Goal: Task Accomplishment & Management: Complete application form

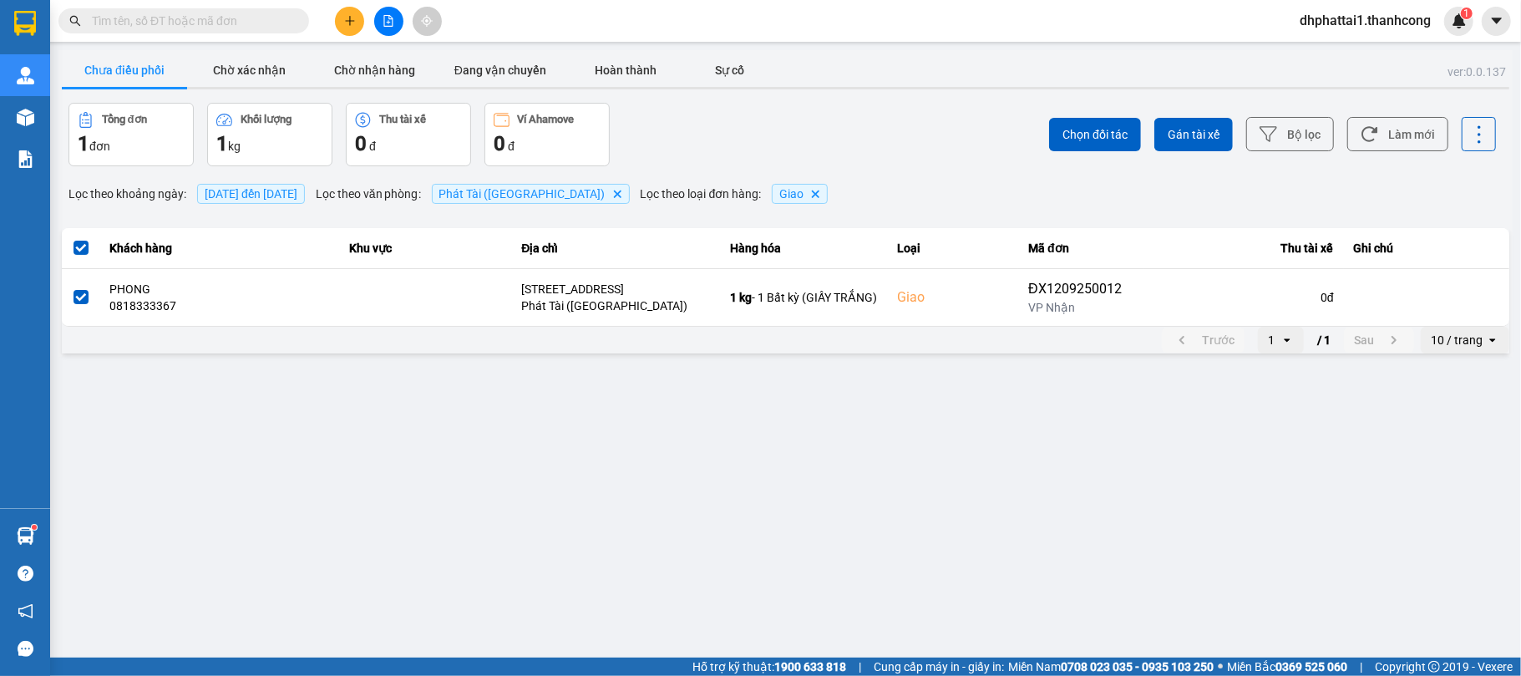
click at [356, 18] on button at bounding box center [349, 21] width 29 height 29
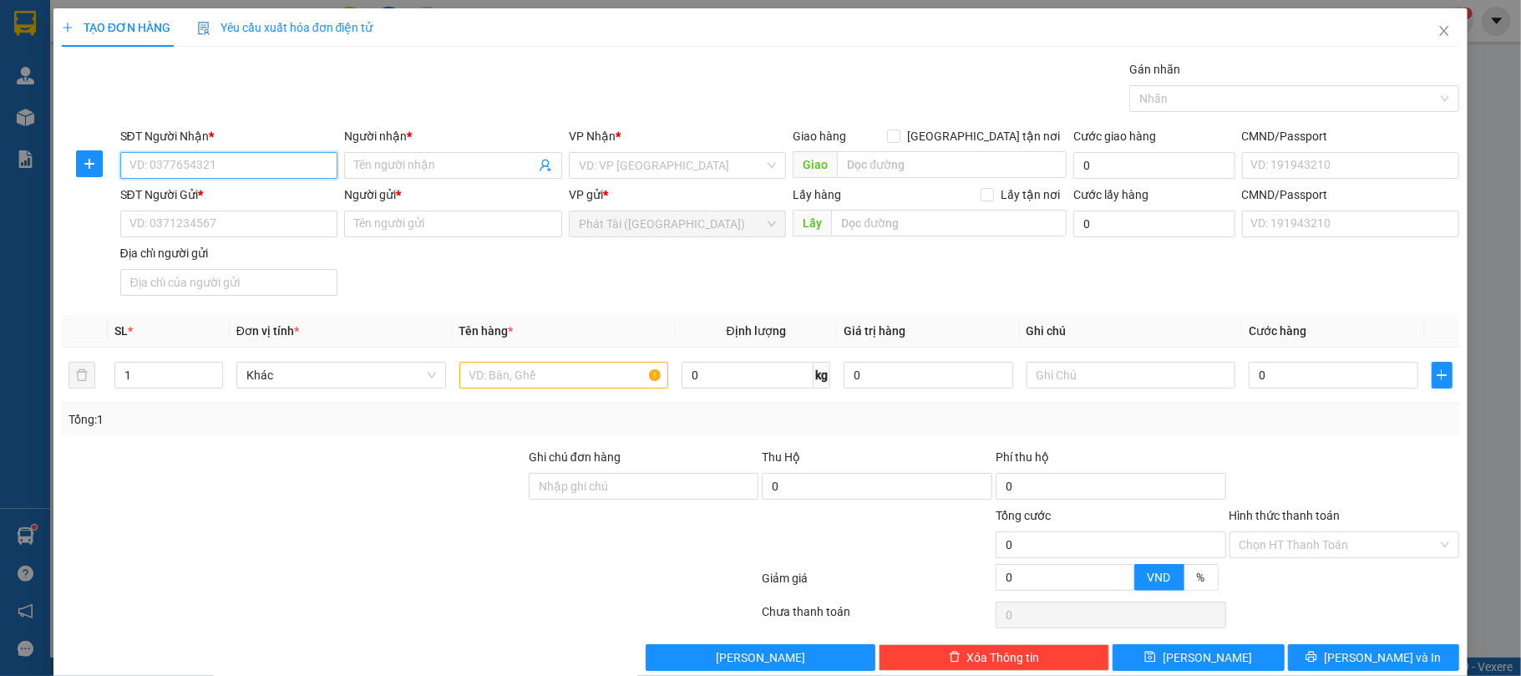
paste input "078.661.7579"
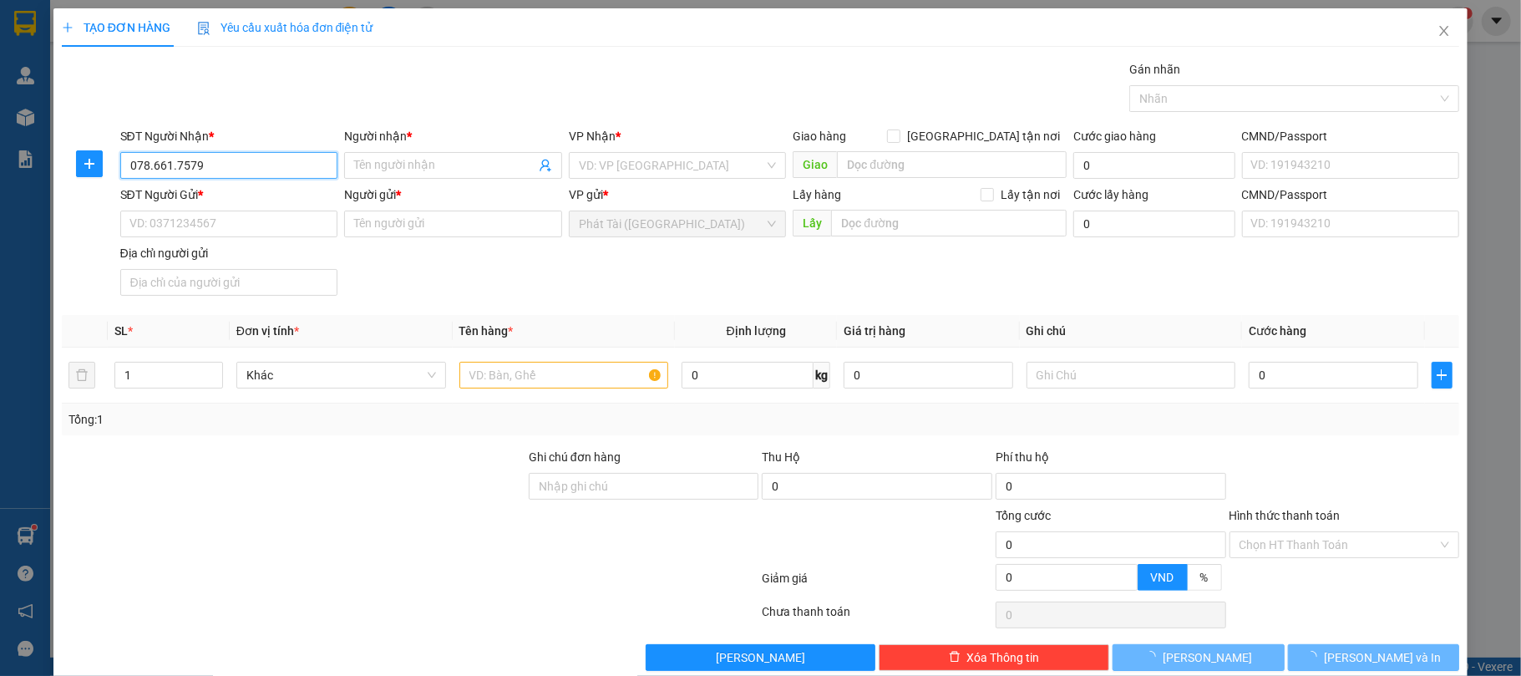
click at [154, 171] on input "078.661.7579" at bounding box center [229, 165] width 218 height 27
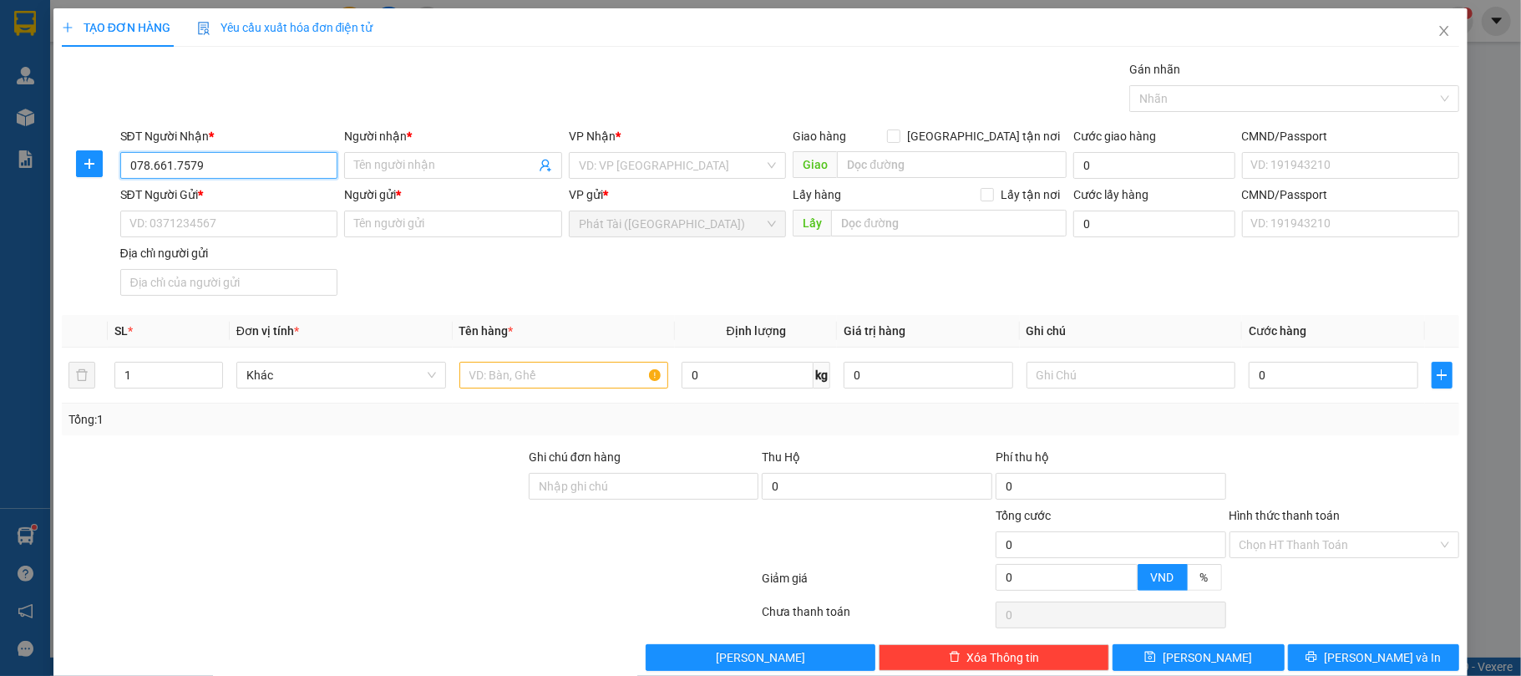
click at [151, 168] on input "078.661.7579" at bounding box center [229, 165] width 218 height 27
click at [169, 165] on input "078661.7579" at bounding box center [229, 165] width 218 height 27
type input "0786617579"
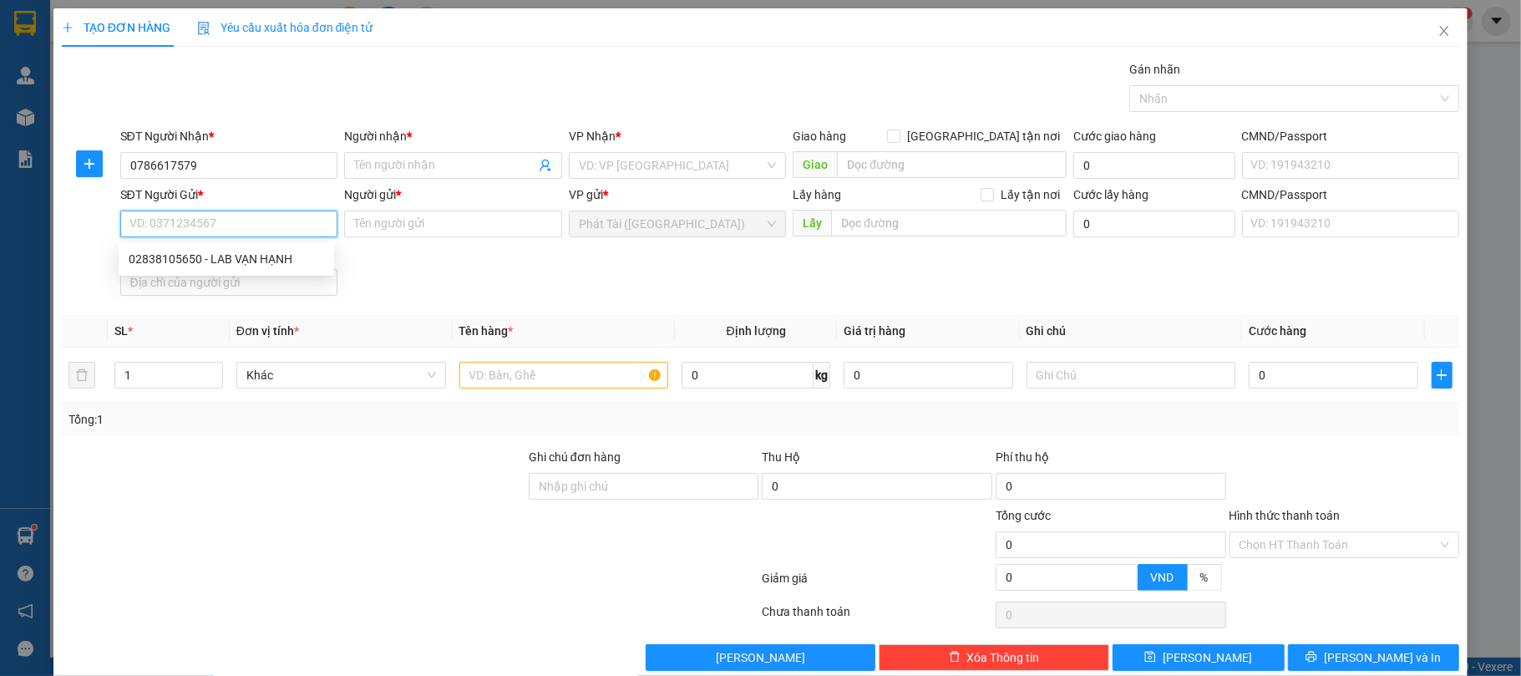
paste input "0283.810.5650"
click at [155, 222] on input "0283.810.5650" at bounding box center [229, 224] width 218 height 27
click at [155, 226] on input "0283.810.5650" at bounding box center [229, 224] width 218 height 27
click at [178, 227] on input "0283810.5650" at bounding box center [229, 224] width 218 height 27
type input "02838105650"
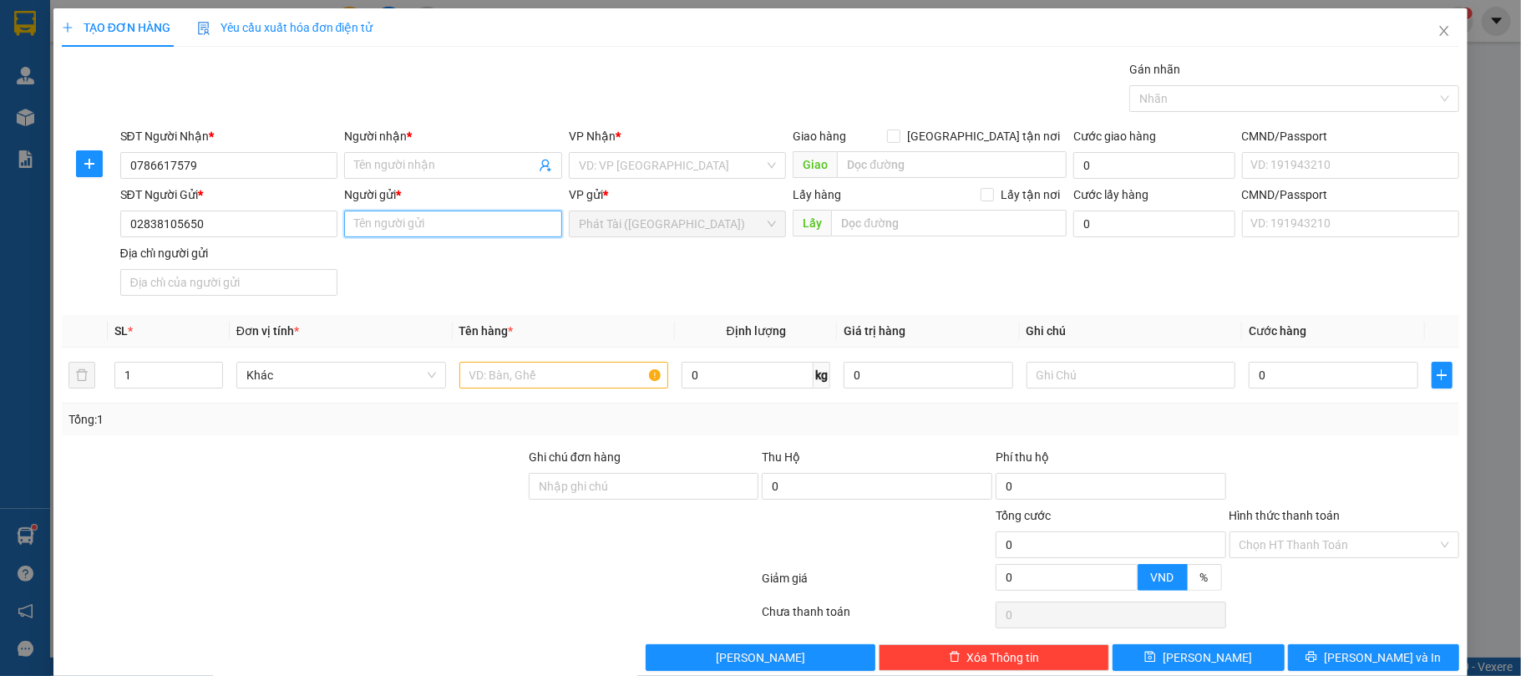
click at [398, 231] on input "Người gửi *" at bounding box center [453, 224] width 218 height 27
type input "LAB VẠN HẠNH"
click at [436, 170] on input "Người nhận *" at bounding box center [444, 165] width 181 height 18
type input "NK TÂM ĐỨC"
click at [480, 97] on div "Gói vận chuyển * Tiêu chuẩn Gán nhãn Nhãn" at bounding box center [790, 89] width 1347 height 58
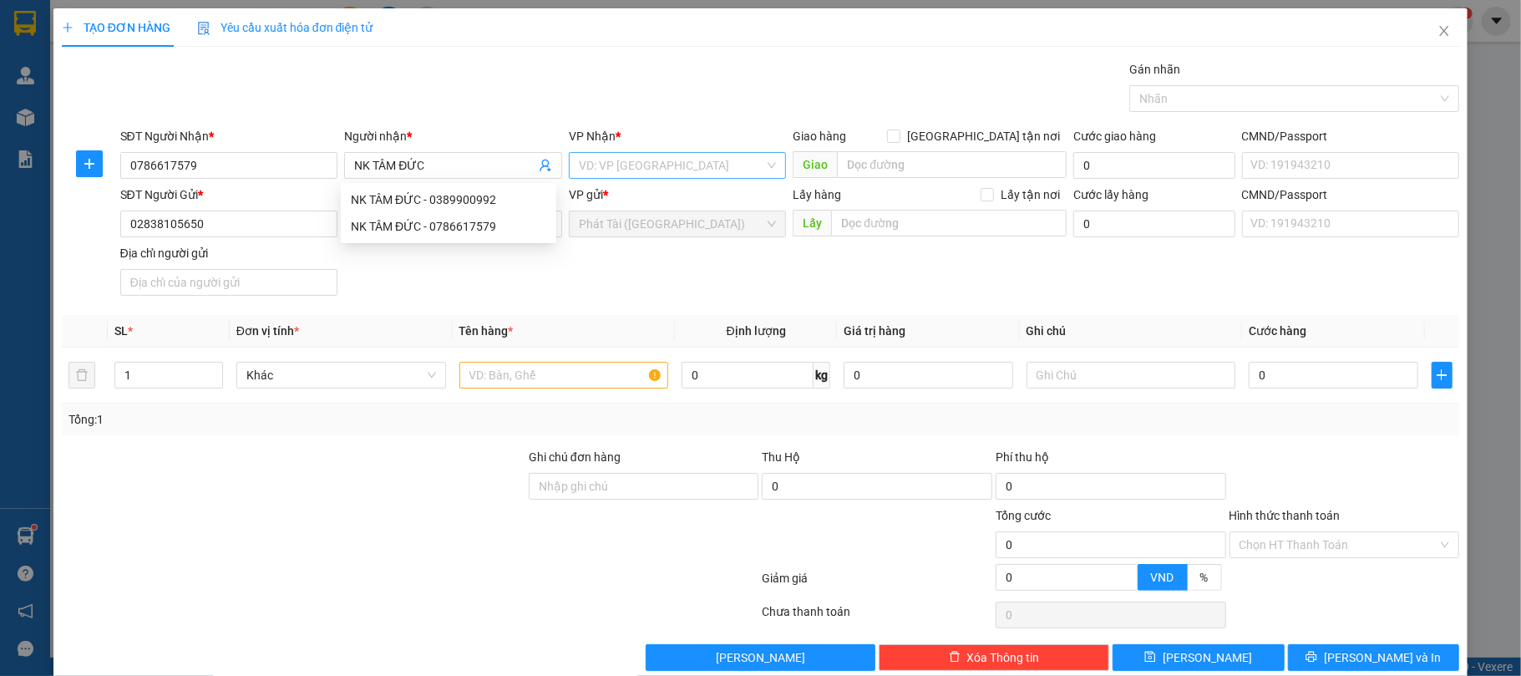
click at [672, 151] on div "VP Nhận *" at bounding box center [678, 139] width 218 height 25
click at [675, 165] on input "search" at bounding box center [672, 165] width 186 height 25
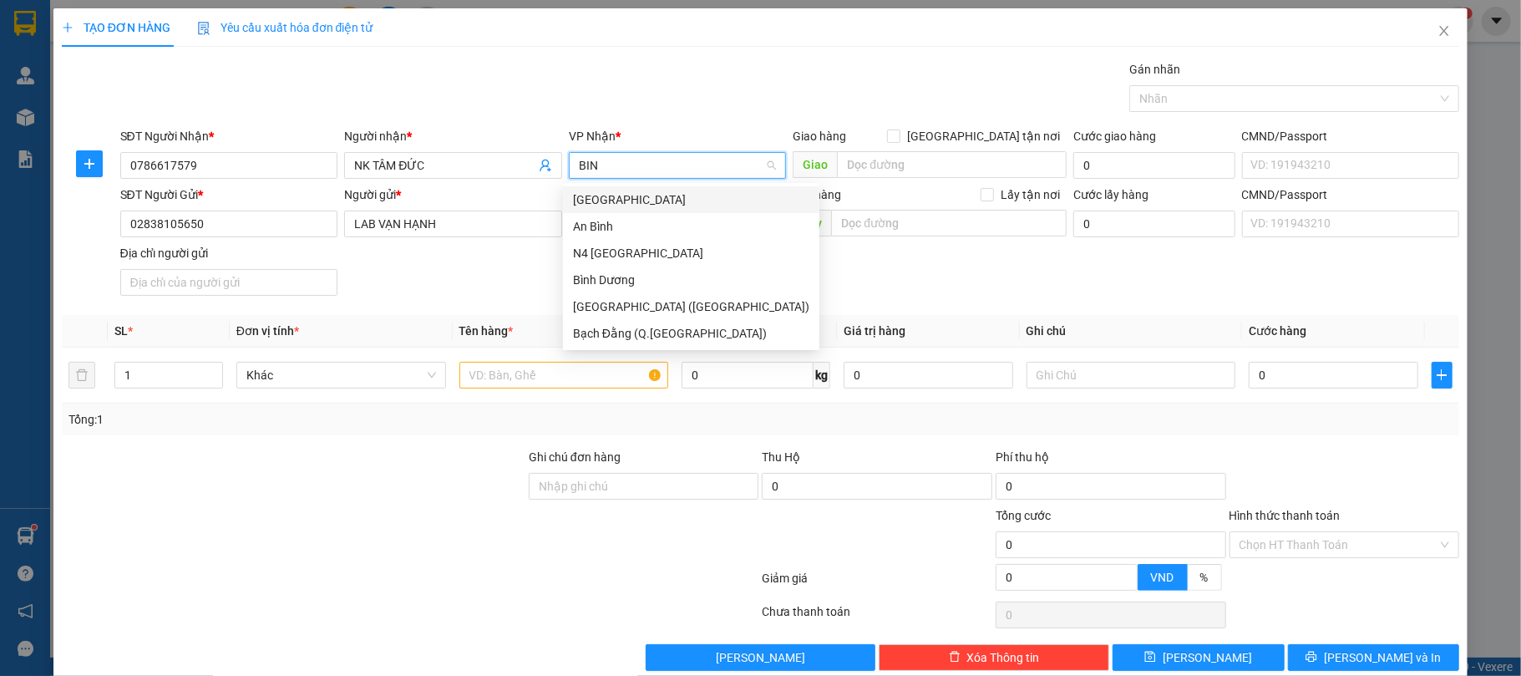
type input "BINH"
click at [639, 274] on div "Bình Dương" at bounding box center [691, 280] width 236 height 18
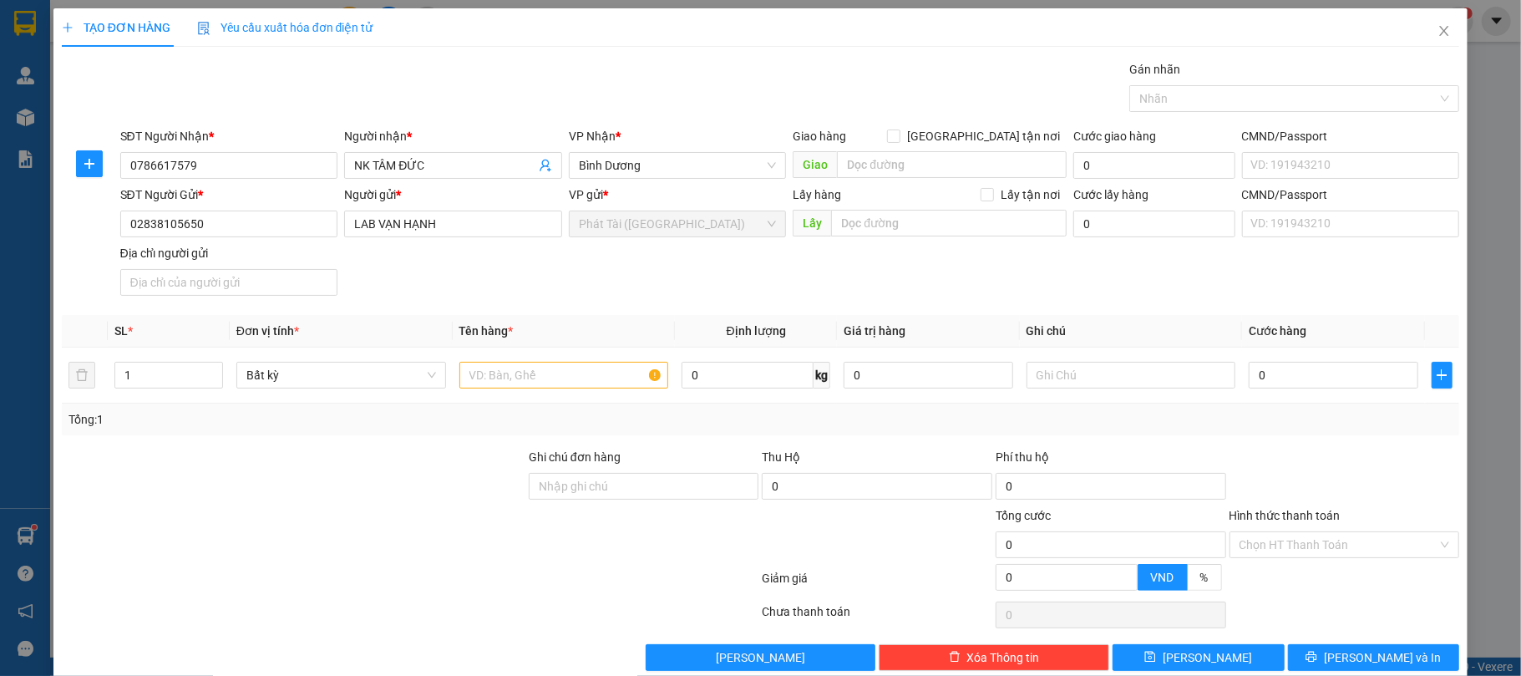
scroll to position [107, 0]
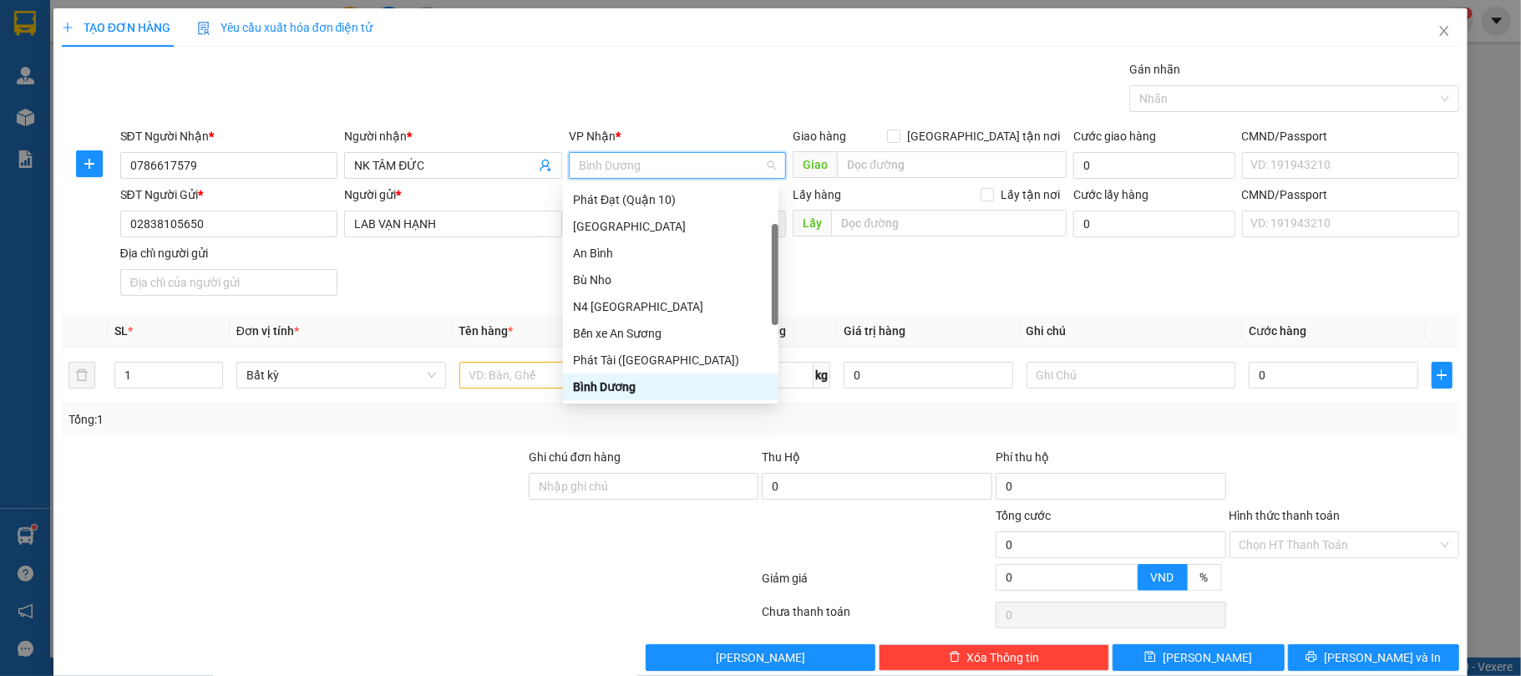
click at [899, 281] on div "SĐT Người Gửi * 02838105650 Người gửi * LAB VẠN HẠNH VP gửi * Phát Tài (Quận 5)…" at bounding box center [790, 243] width 1347 height 117
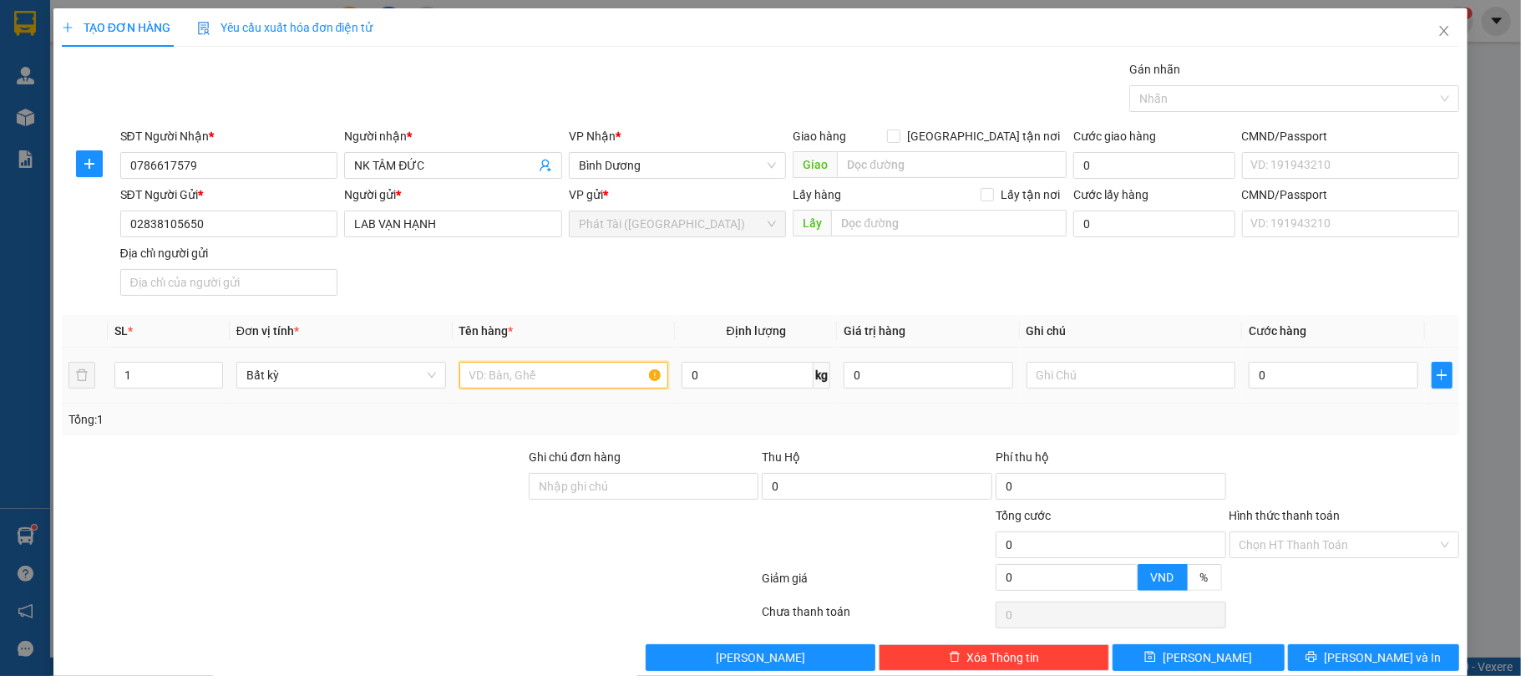
click at [571, 378] on input "text" at bounding box center [564, 375] width 210 height 27
type input "CATON"
click at [692, 378] on input "0" at bounding box center [748, 375] width 132 height 27
type input "1"
click at [690, 306] on div "Transit Pickup Surcharge Ids Transit Deliver Surcharge Ids Transit Deliver Surc…" at bounding box center [761, 365] width 1398 height 611
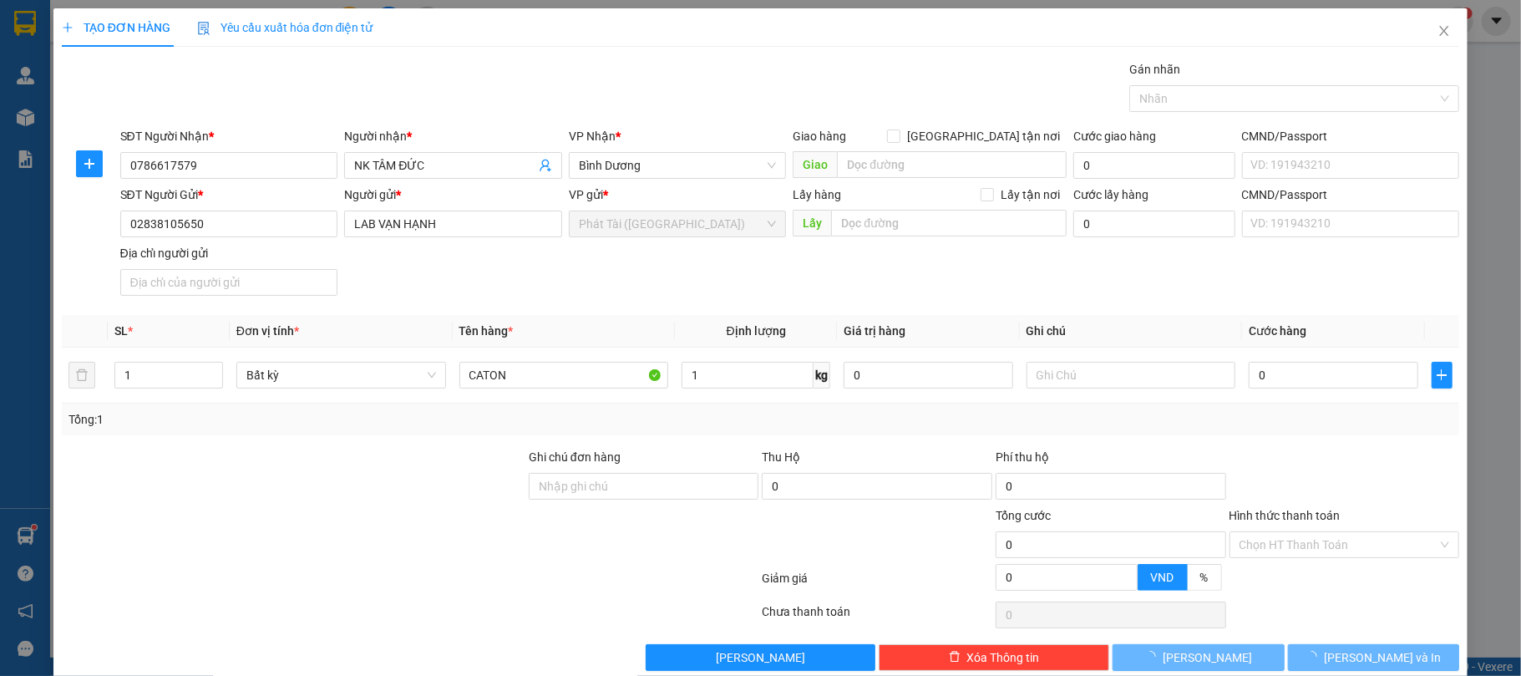
type input "30.000"
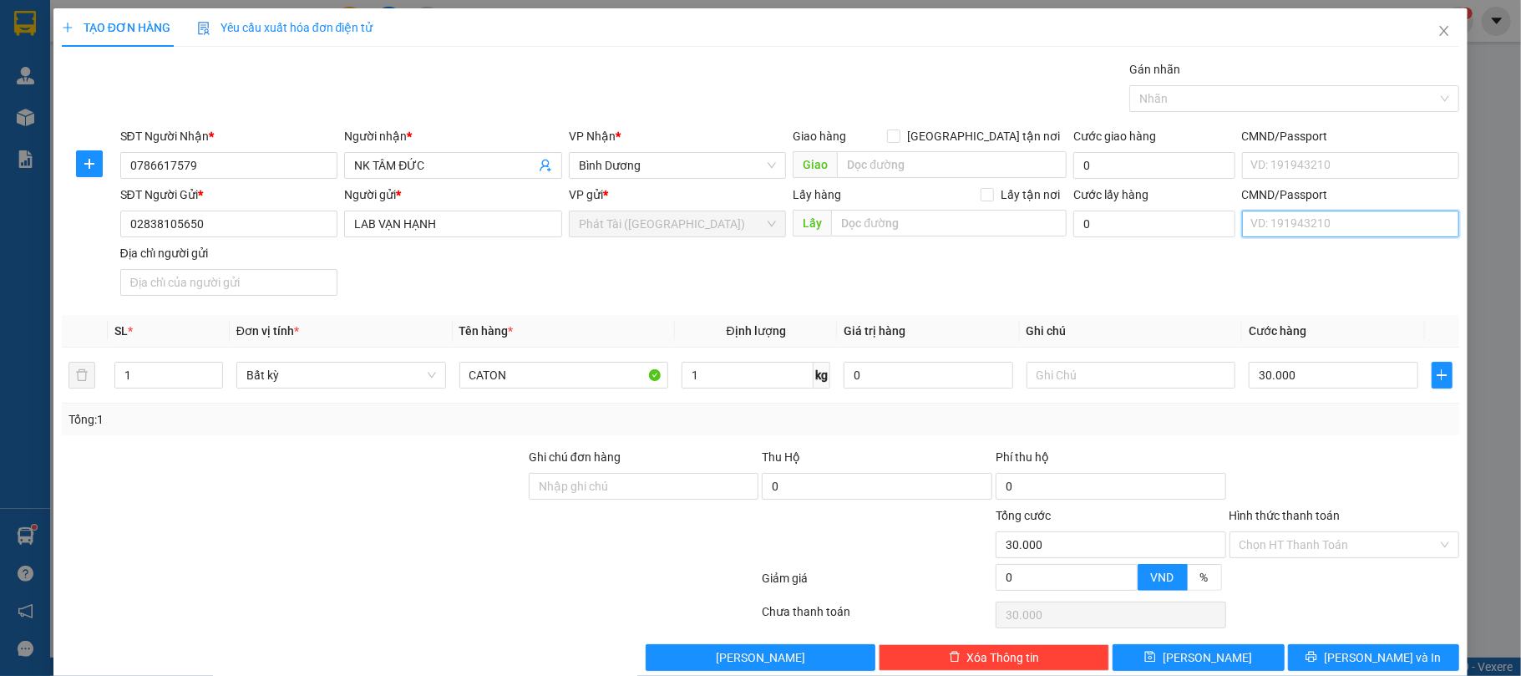
click at [1248, 231] on input "CMND/Passport" at bounding box center [1351, 224] width 218 height 27
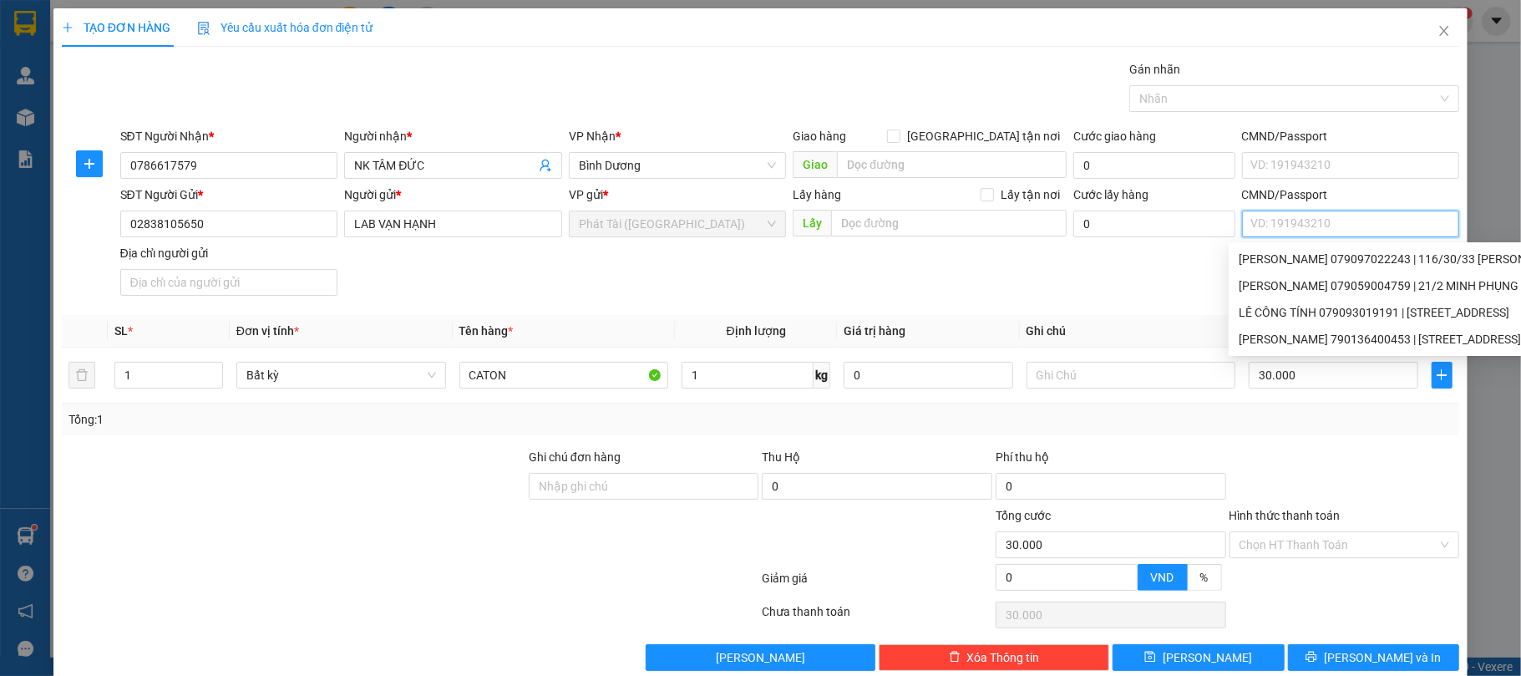
paste input "DƯƠNG NGỌC HUY 212656865"
type input "DƯƠNG NGỌC HUY 212656865"
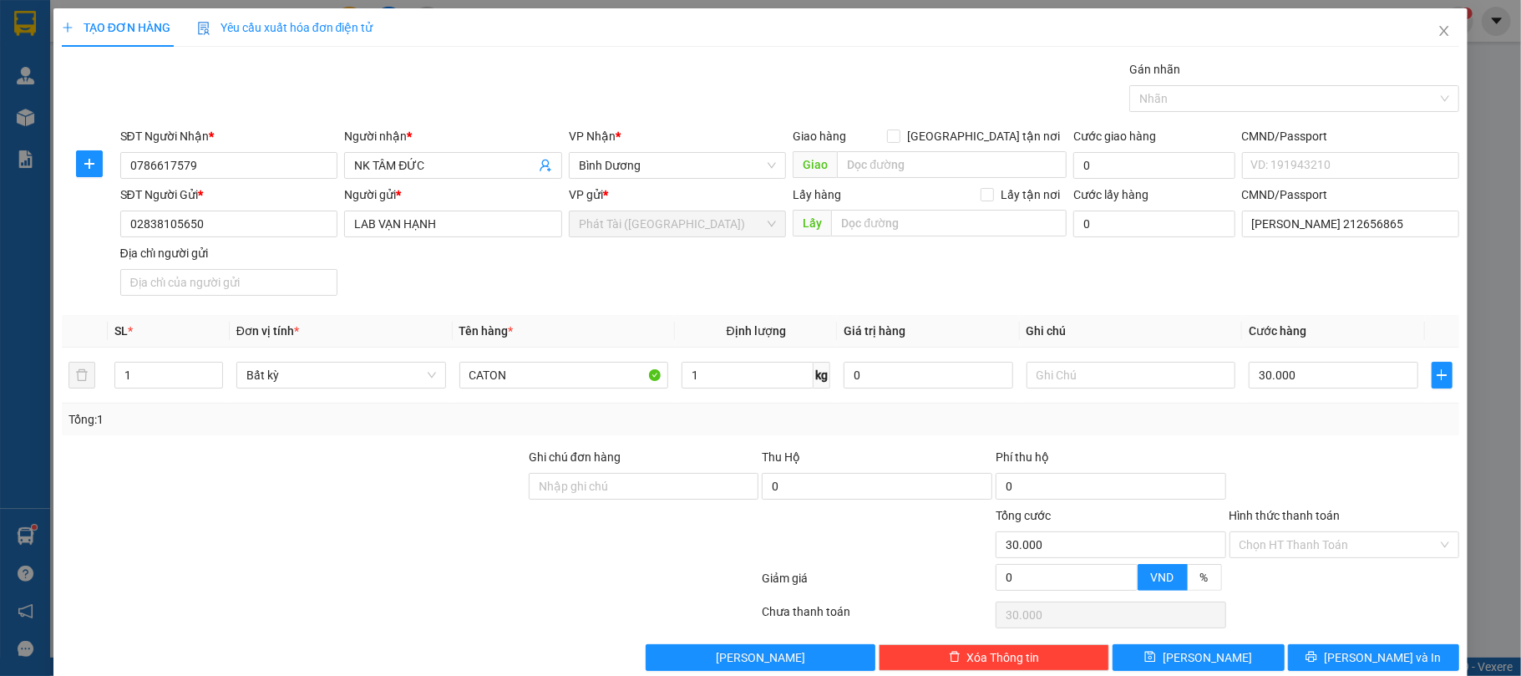
click at [903, 277] on div "SĐT Người Gửi * 02838105650 Người gửi * LAB VẠN HẠNH VP gửi * Phát Tài (Quận 5)…" at bounding box center [790, 243] width 1347 height 117
click at [285, 289] on input "Địa chỉ người gửi" at bounding box center [229, 282] width 218 height 27
paste input "NGHĨA PHÚ,TP QUẢNG NGÃI"
type input "NGHĨA PHÚ,TP QUẢNG NGÃI"
click at [505, 278] on div "SĐT Người Gửi * 02838105650 Người gửi * LAB VẠN HẠNH VP gửi * Phát Tài (Quận 5)…" at bounding box center [790, 243] width 1347 height 117
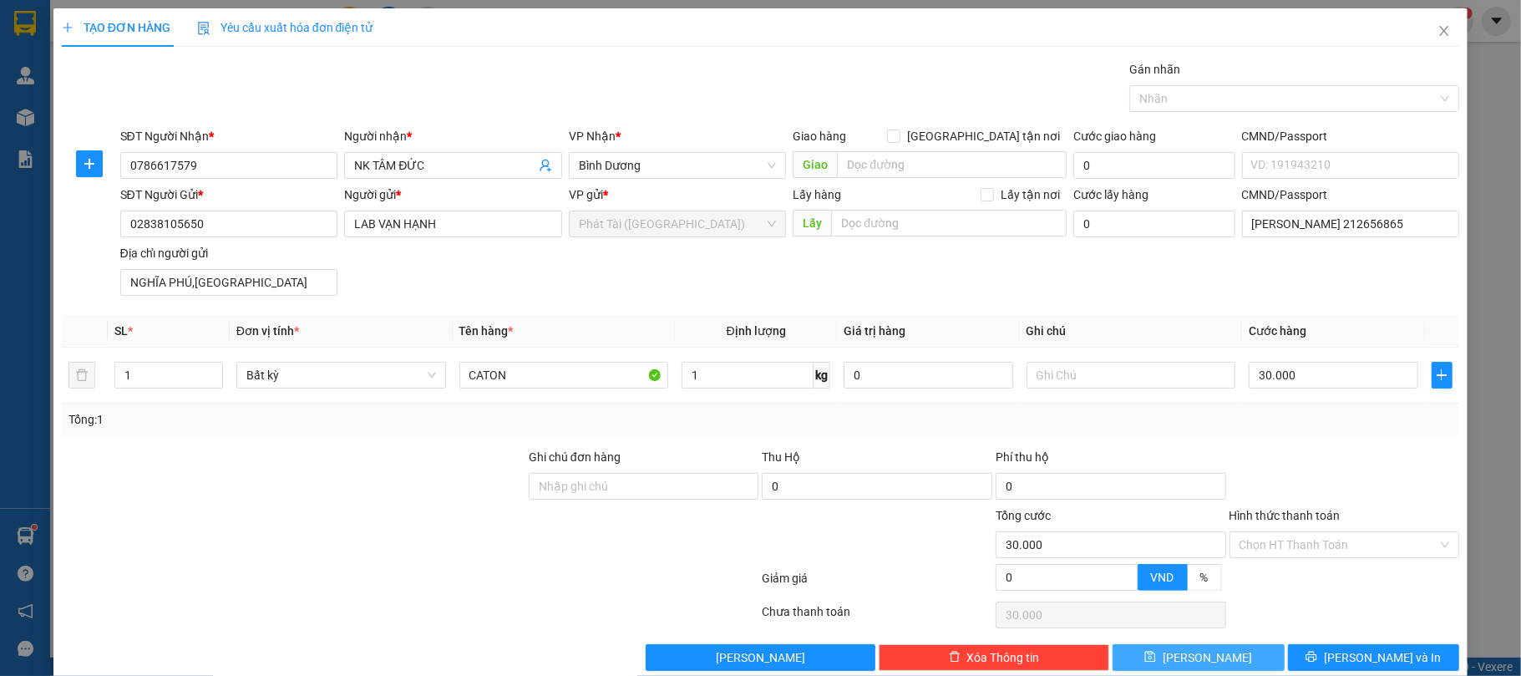
click at [1156, 662] on button "Lưu" at bounding box center [1199, 657] width 172 height 27
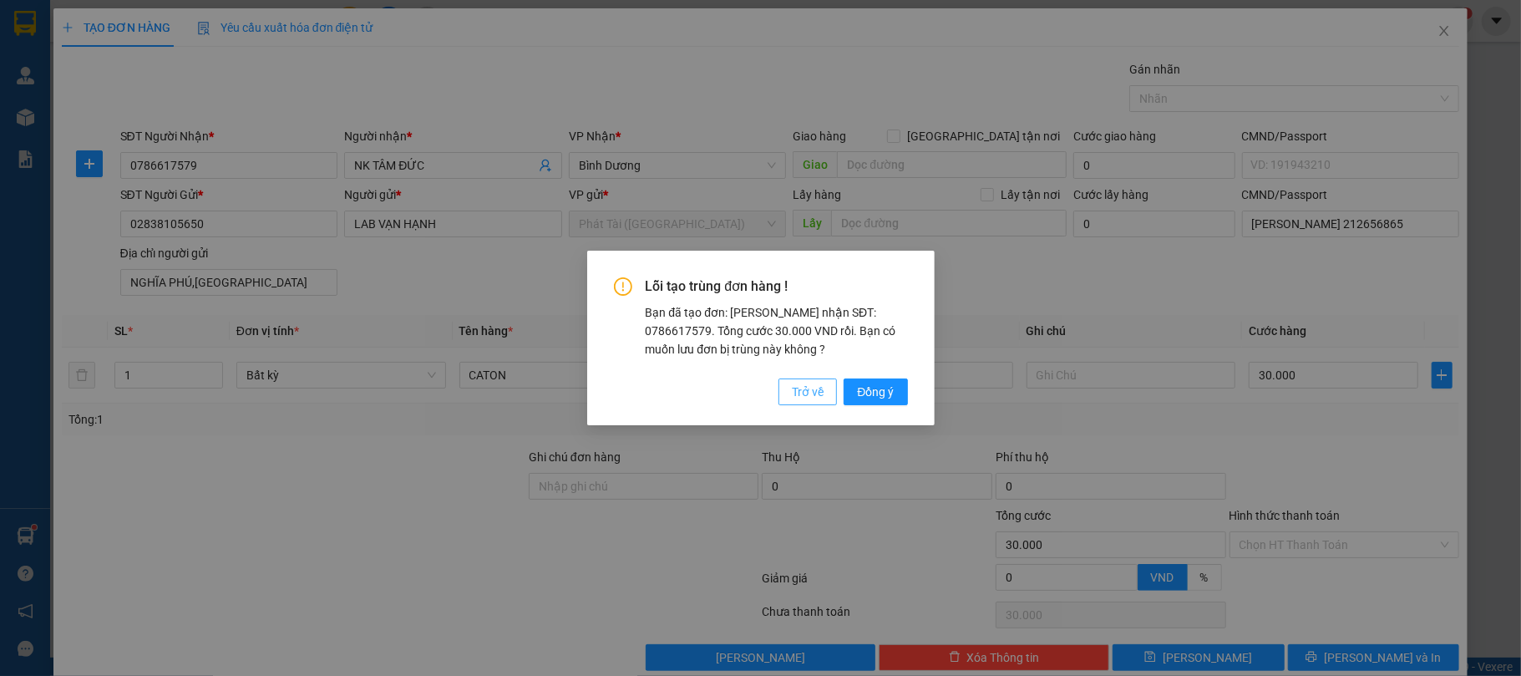
click at [813, 395] on span "Trở về" at bounding box center [808, 392] width 32 height 18
type input "0"
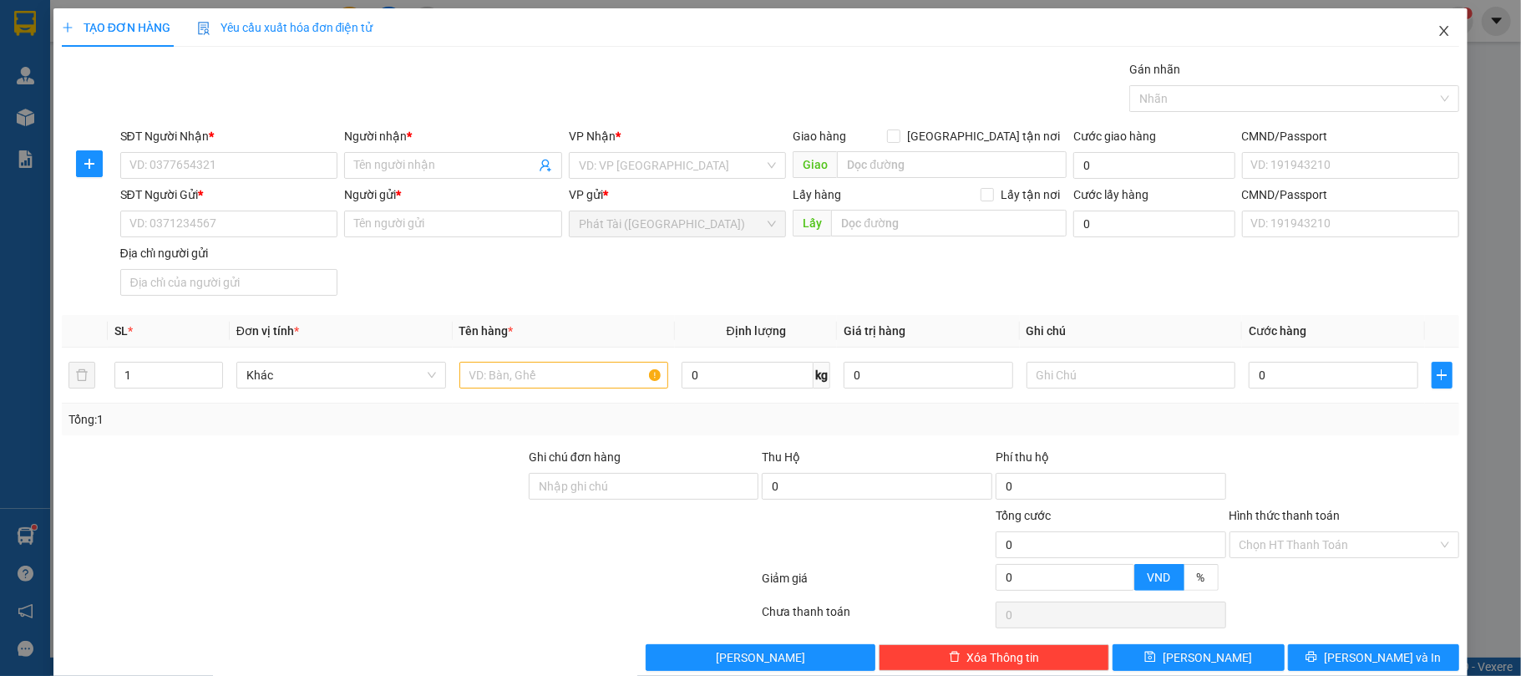
click at [1431, 24] on span "Close" at bounding box center [1444, 31] width 47 height 47
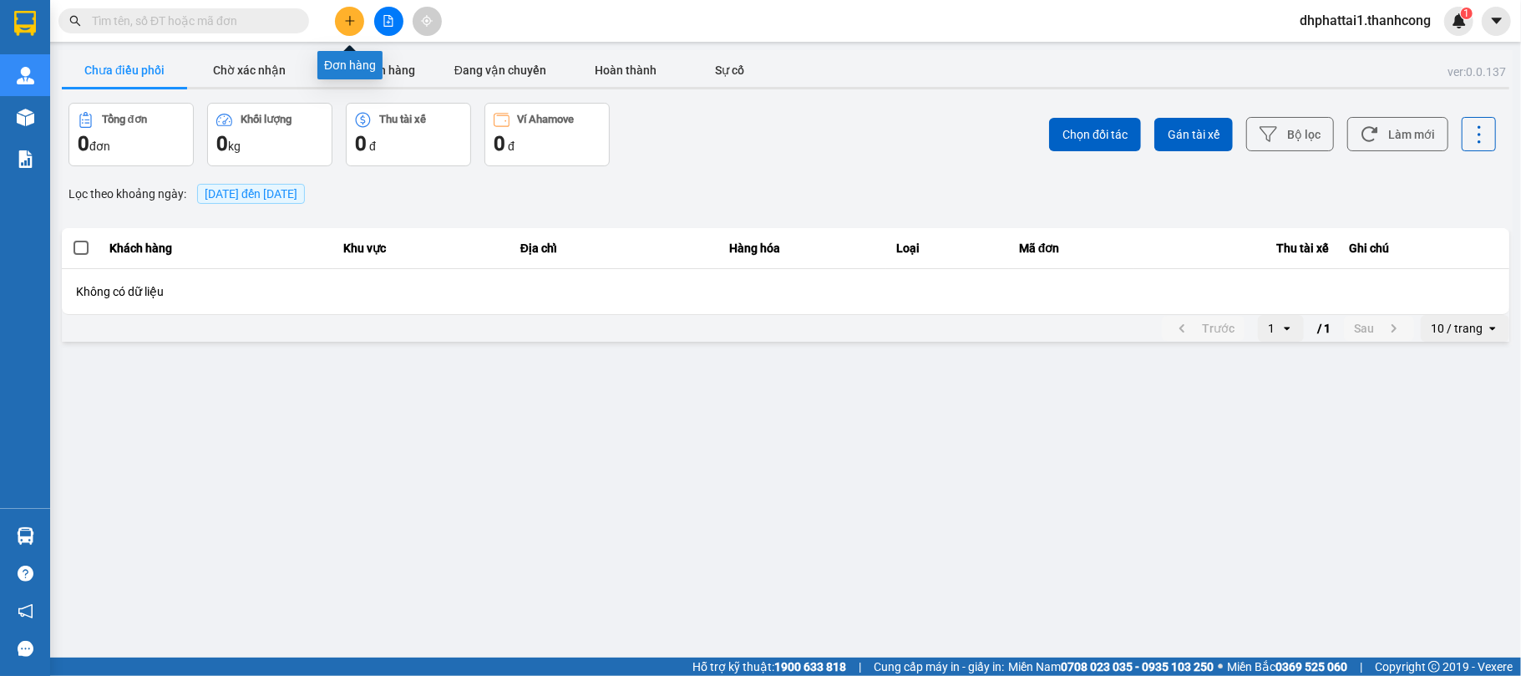
click at [341, 15] on button at bounding box center [349, 21] width 29 height 29
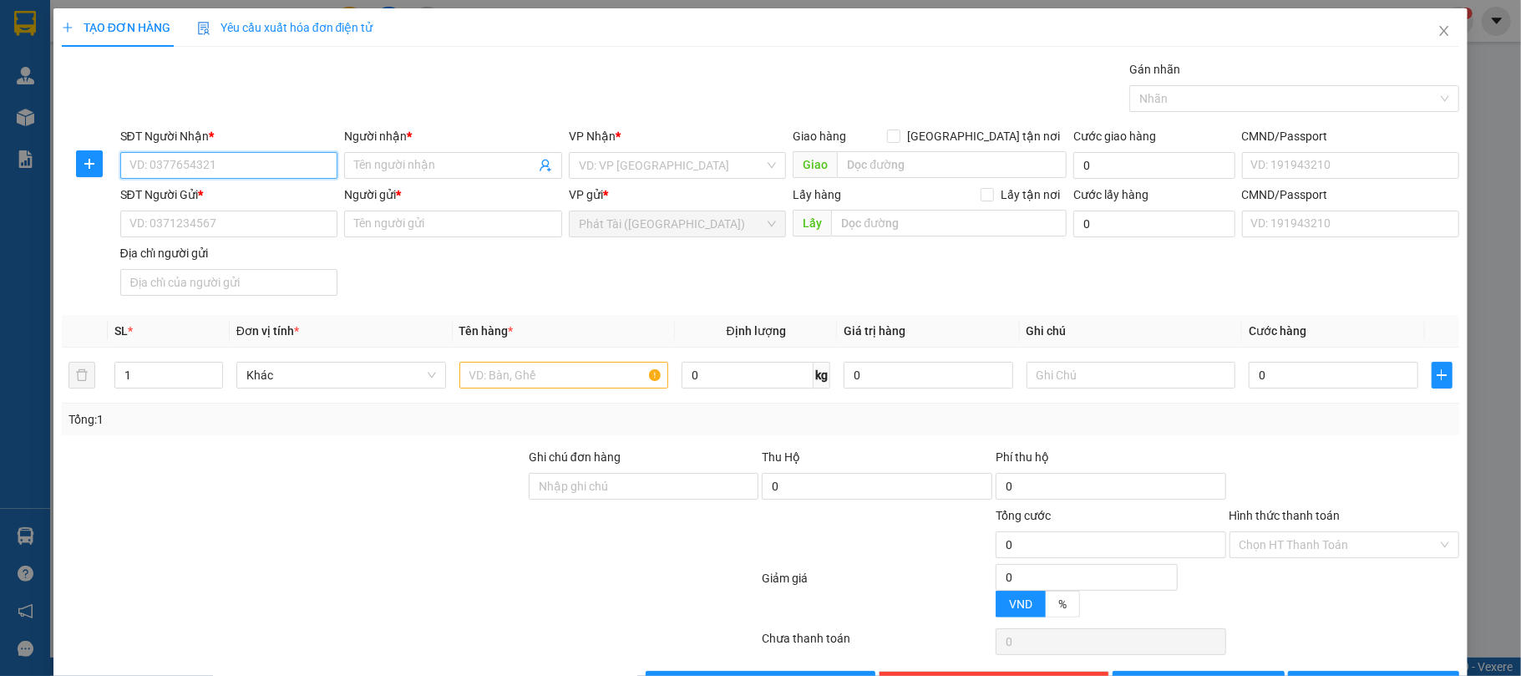
click at [251, 168] on input "SĐT Người Nhận *" at bounding box center [229, 165] width 218 height 27
paste input "NGHĨA PHÚ,TP QUẢNG NGÃI"
type input "NGHĨA PHÚ,TP QUẢNG NGÃI"
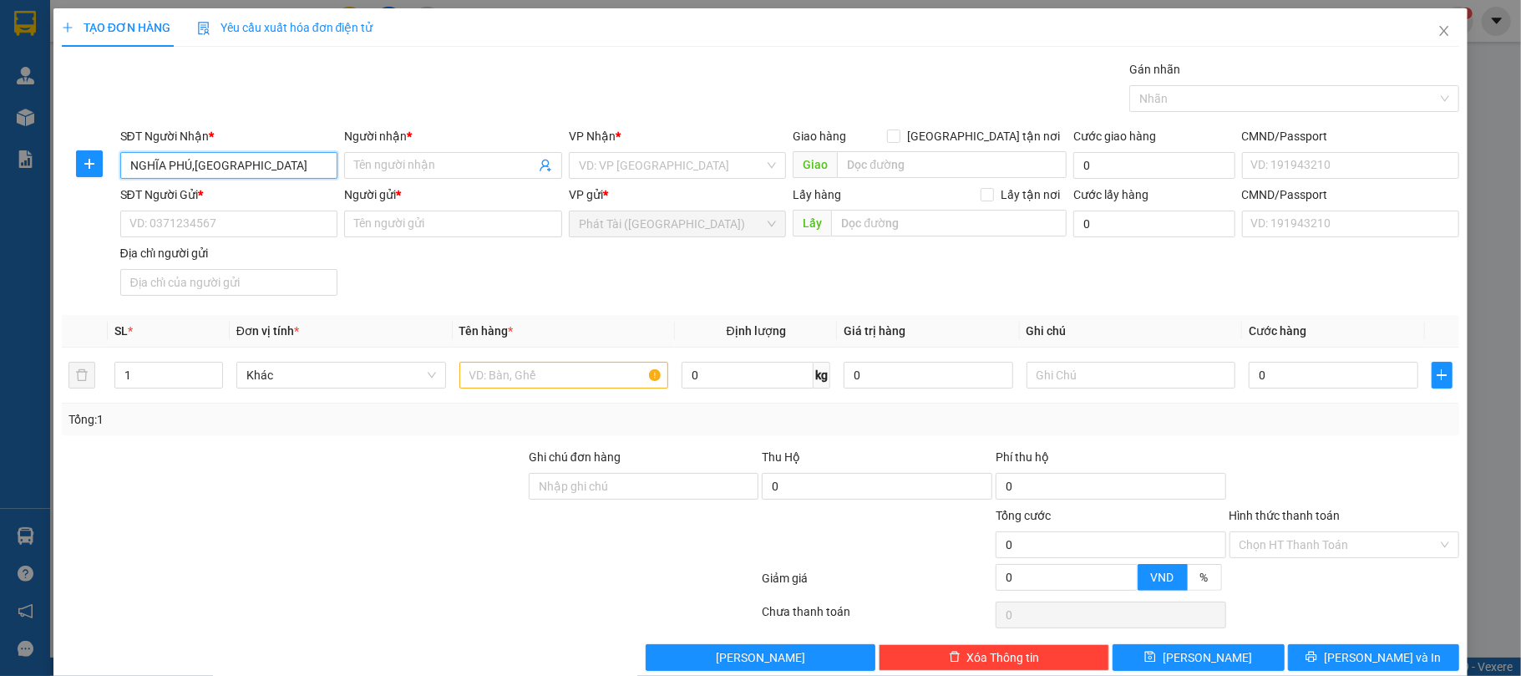
click at [255, 167] on input "NGHĨA PHÚ,TP QUẢNG NGÃI" at bounding box center [229, 165] width 218 height 27
click at [245, 165] on input "NGHĨA PHÚ,TP QUẢNG NGÃI" at bounding box center [229, 165] width 218 height 27
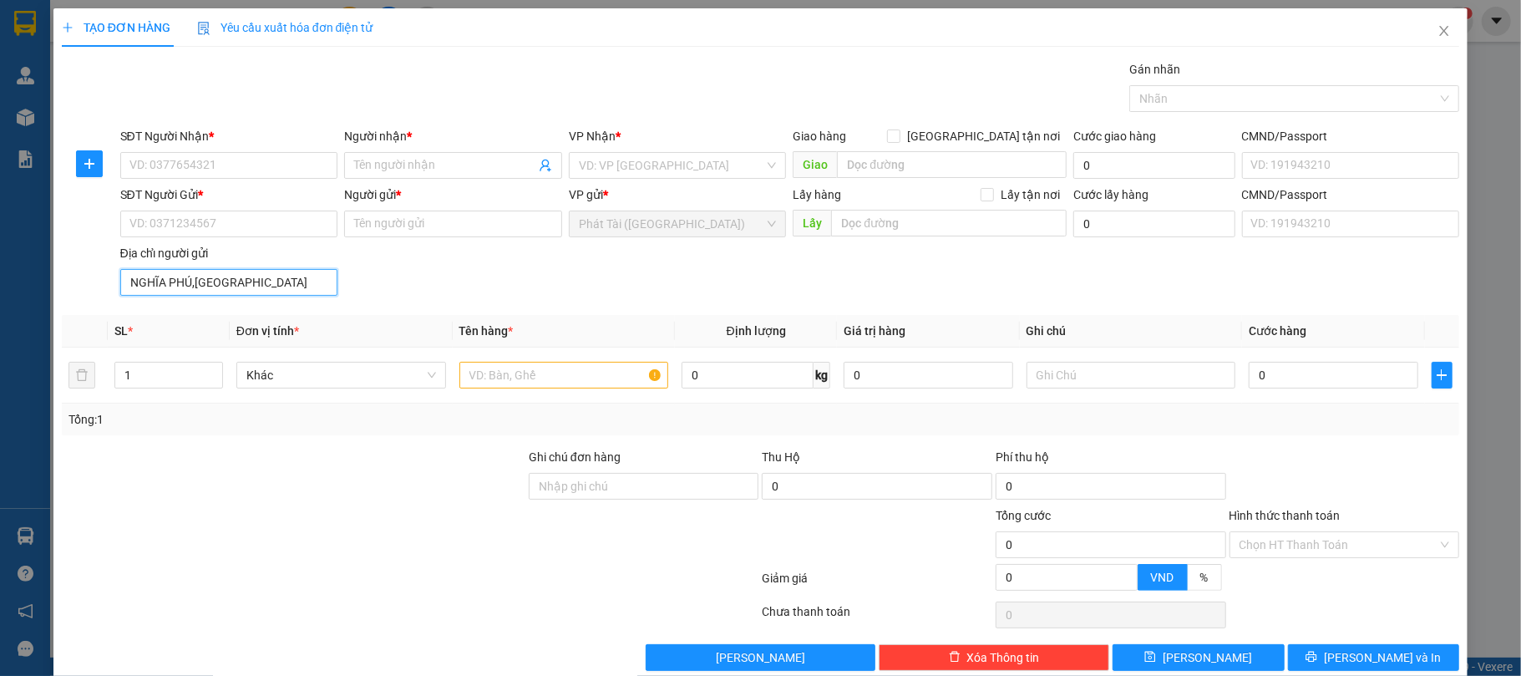
type input "NGHĨA PHÚ,TP QUẢNG NGÃI"
click at [378, 168] on input "Người nhận *" at bounding box center [444, 165] width 181 height 18
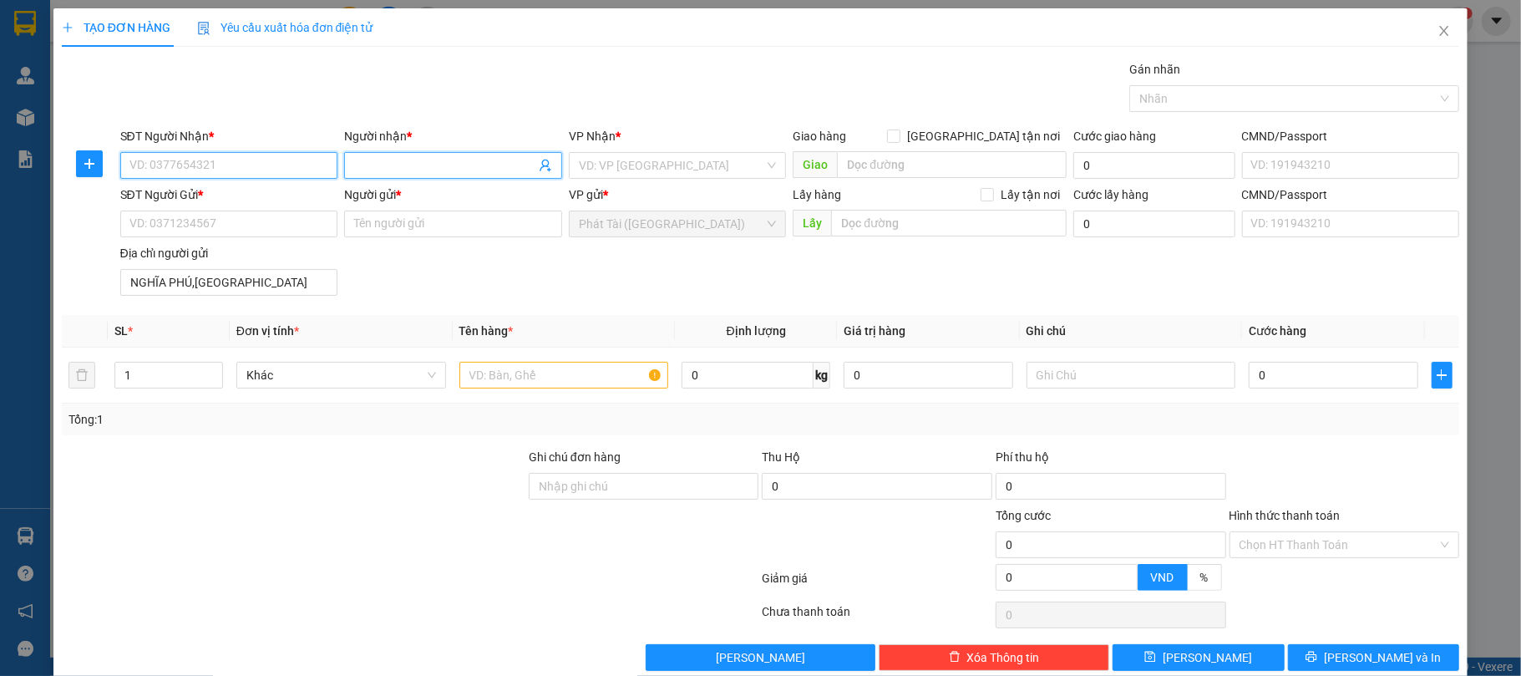
click at [214, 164] on input "SĐT Người Nhận *" at bounding box center [229, 165] width 218 height 27
paste input "078.661.7579"
click at [155, 175] on input "078.661.7579" at bounding box center [229, 165] width 218 height 27
click at [152, 171] on input "078.661.7579" at bounding box center [229, 165] width 218 height 27
click at [169, 167] on input "078661.7579" at bounding box center [229, 165] width 218 height 27
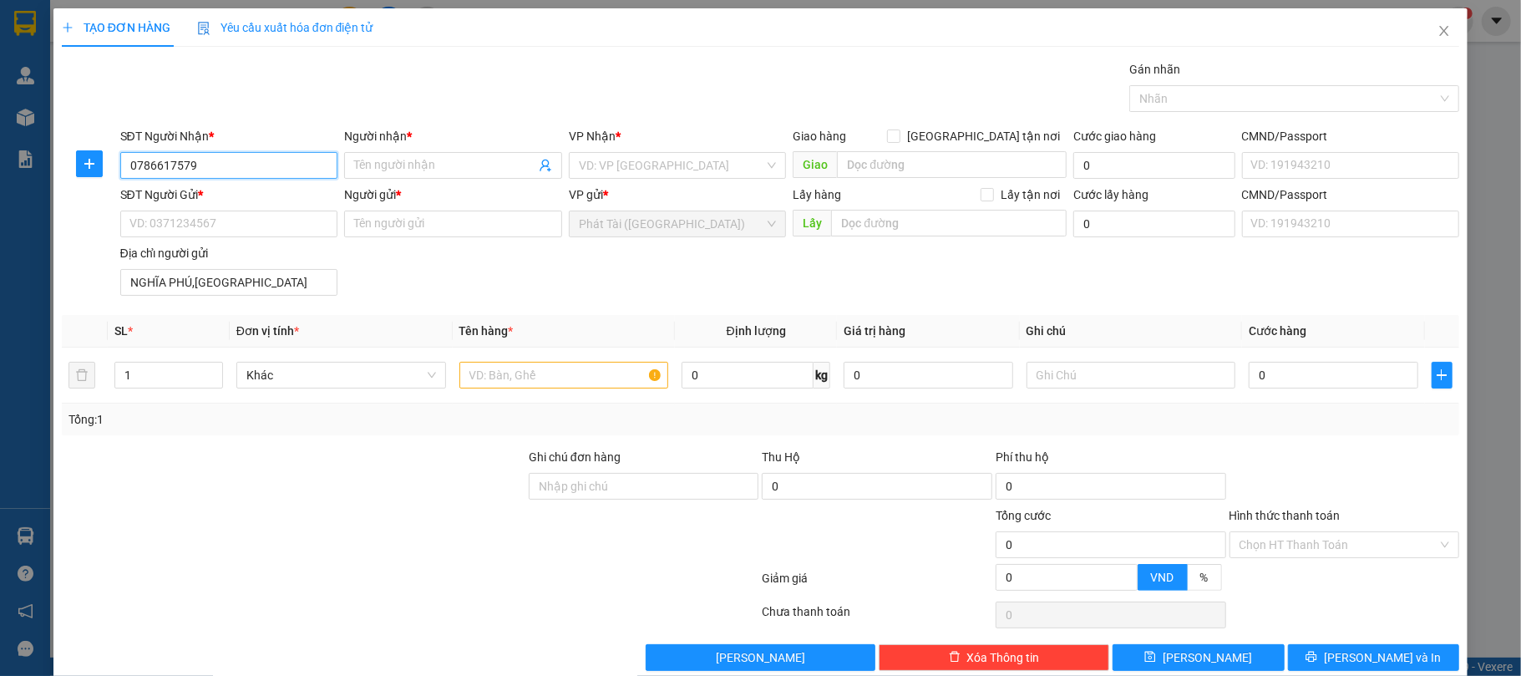
type input "0786617579"
click at [266, 226] on input "SĐT Người Gửi *" at bounding box center [229, 224] width 218 height 27
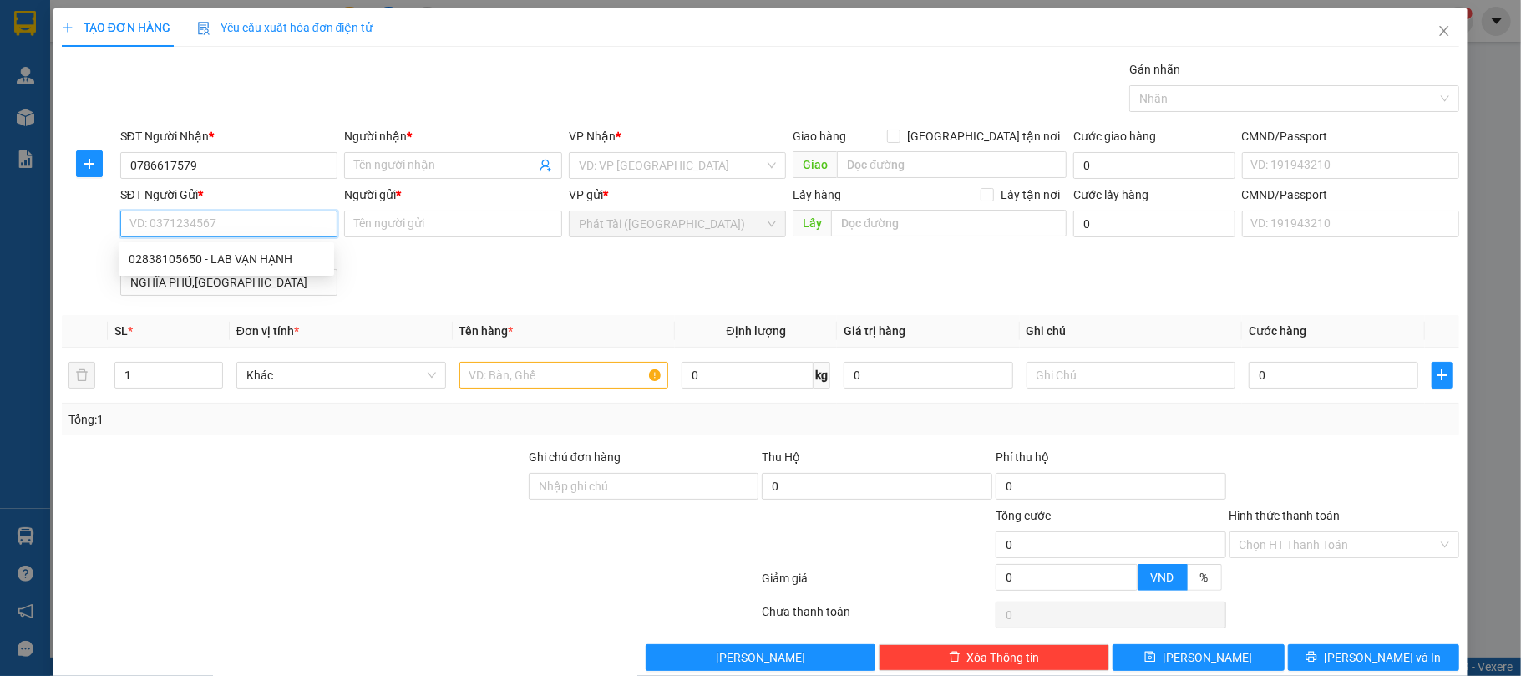
paste input "0283.810.5650"
click at [155, 227] on input "0283.810.5650" at bounding box center [229, 224] width 218 height 27
click at [157, 228] on input "0283.810.5650" at bounding box center [229, 224] width 218 height 27
click at [180, 226] on input "0283810.5650" at bounding box center [229, 224] width 218 height 27
click at [177, 229] on input "0283810.5650" at bounding box center [229, 224] width 218 height 27
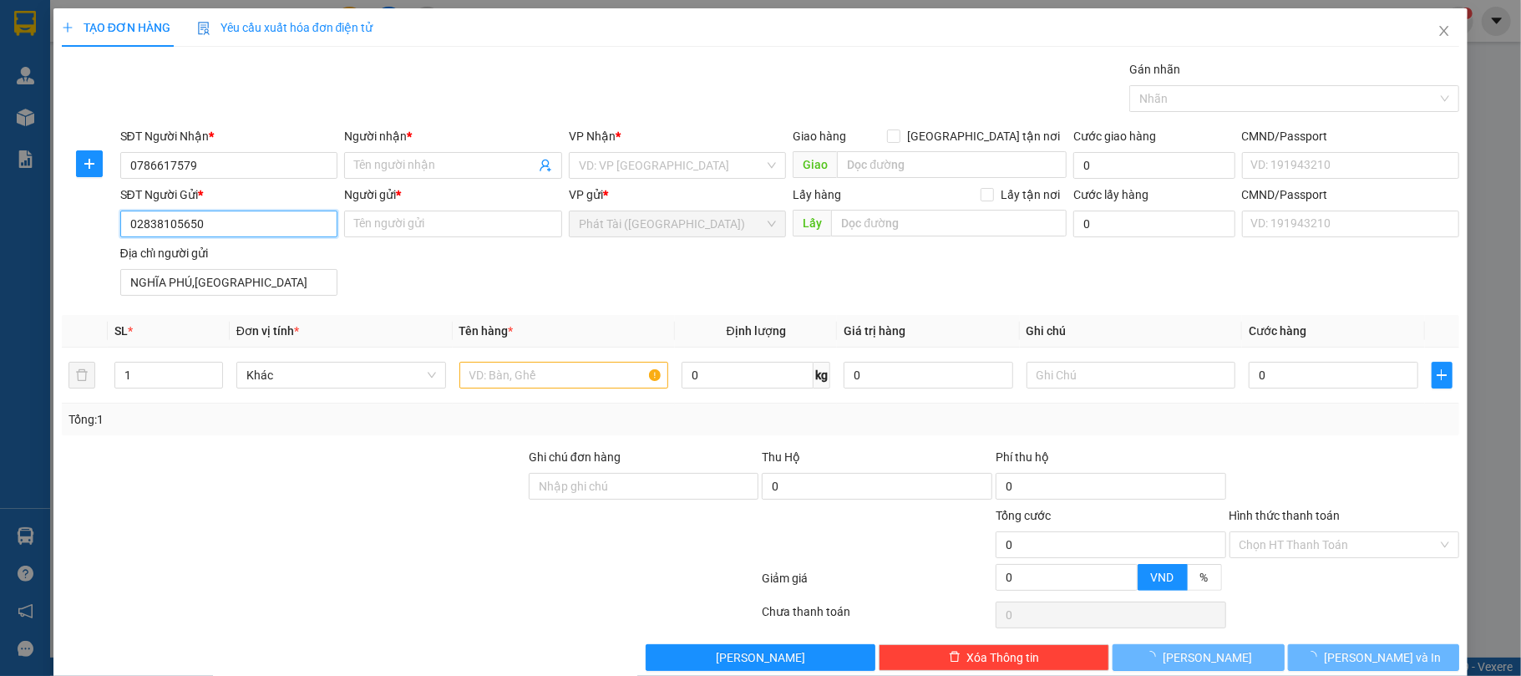
type input "02838105650"
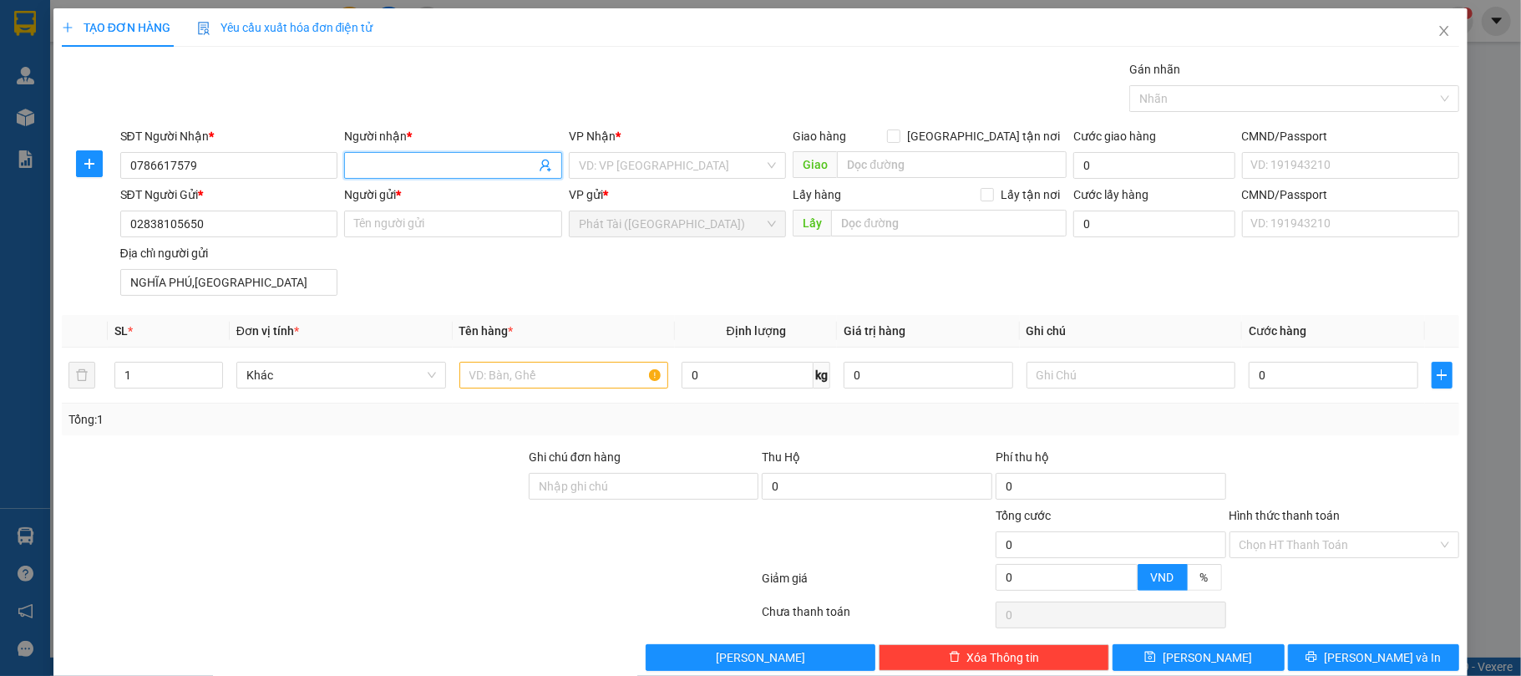
click at [411, 170] on input "Người nhận *" at bounding box center [444, 165] width 181 height 18
paste input "NK TÂM ĐỨC"
type input "NK TÂM ĐỨC"
click at [489, 92] on div "Gói vận chuyển * Tiêu chuẩn Gán nhãn Nhãn" at bounding box center [790, 89] width 1347 height 58
click at [413, 232] on input "Người gửi *" at bounding box center [453, 224] width 218 height 27
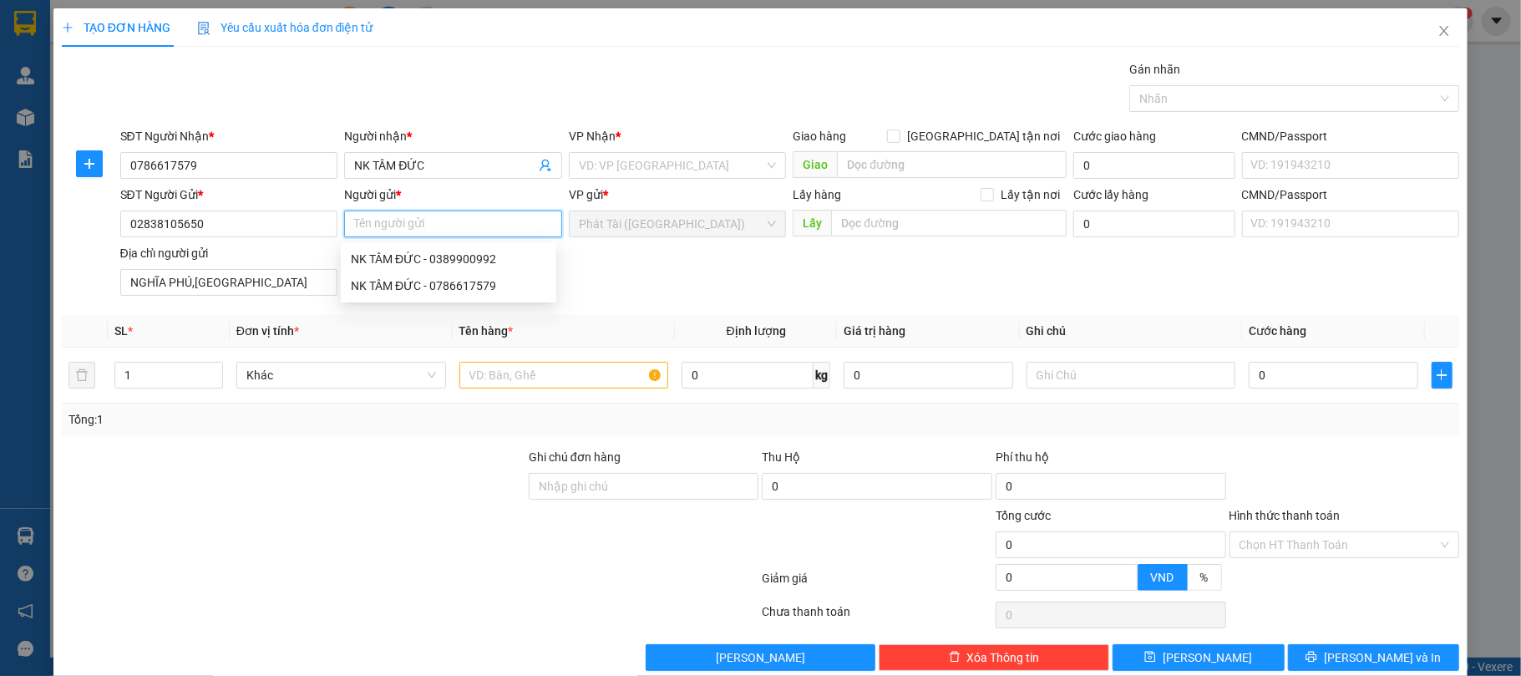
paste input "LAB VẠN HẠNH"
type input "LAB VẠN HẠNH"
click at [566, 74] on div "Gói vận chuyển * Tiêu chuẩn Gán nhãn Nhãn" at bounding box center [790, 89] width 1347 height 58
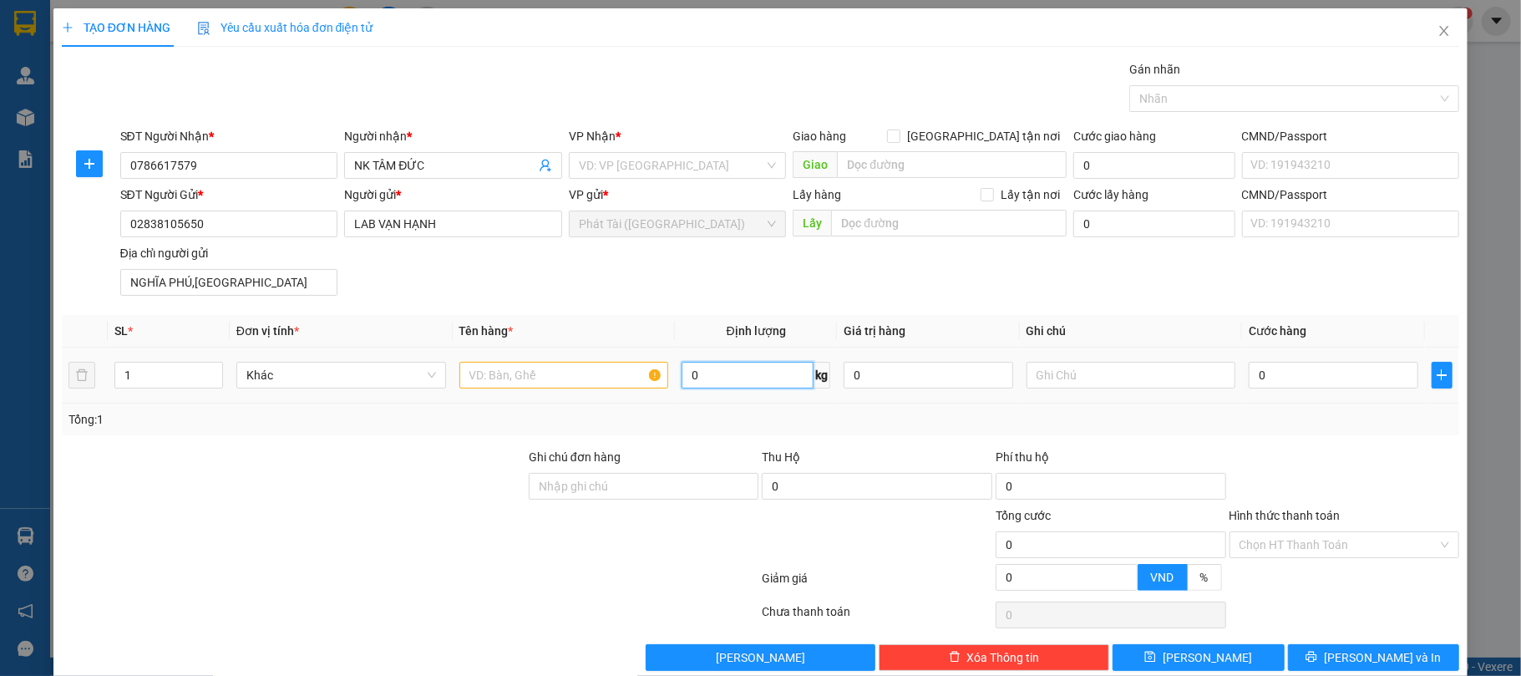
click at [708, 373] on input "0" at bounding box center [748, 375] width 132 height 27
click at [665, 174] on input "search" at bounding box center [672, 165] width 186 height 25
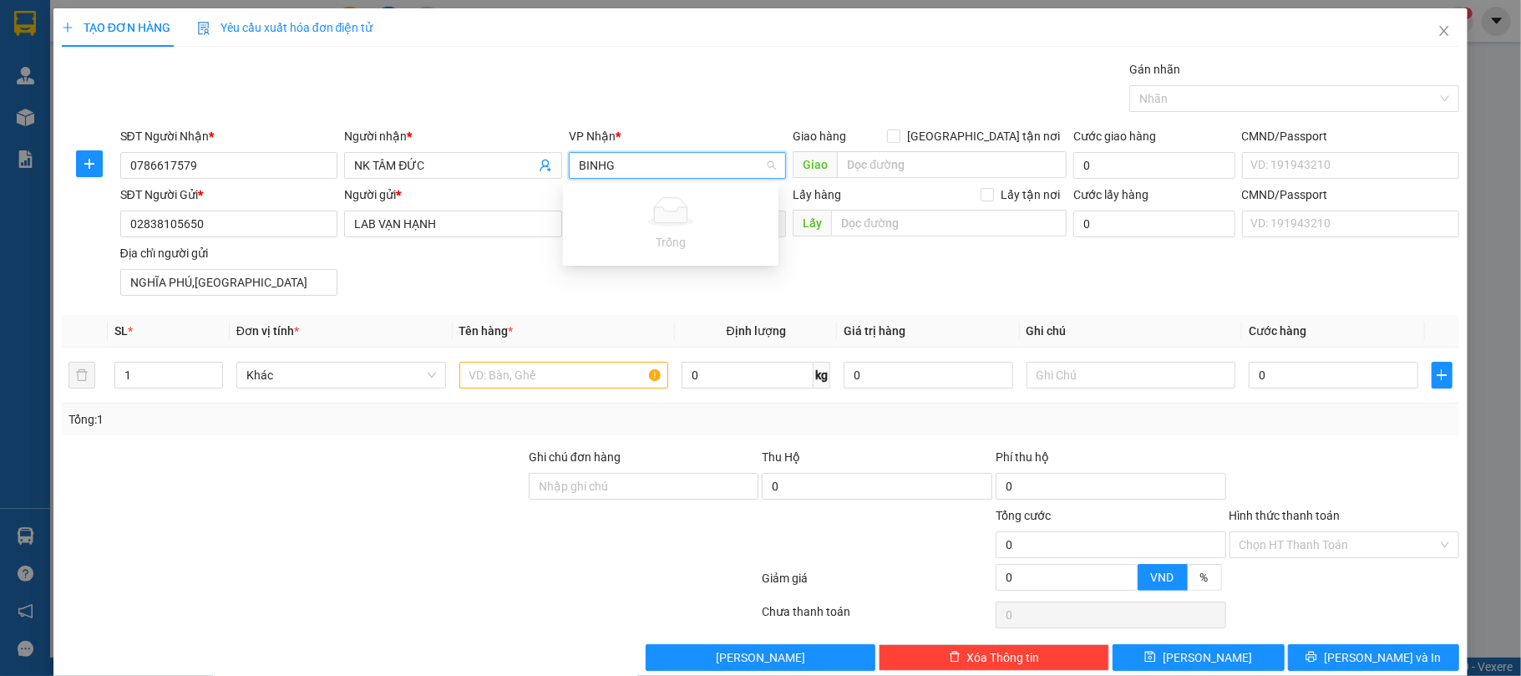
type input "BINH"
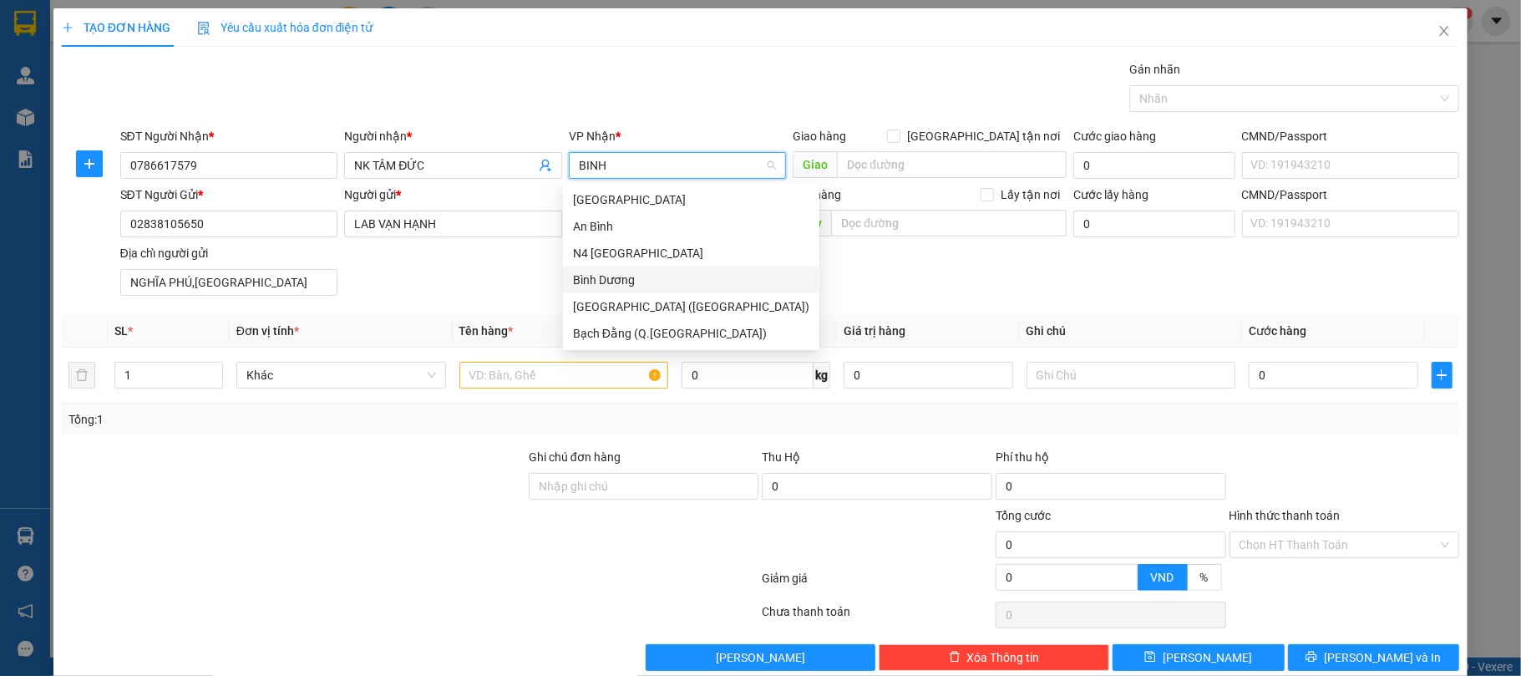
click at [666, 274] on div "Bình Dương" at bounding box center [691, 280] width 236 height 18
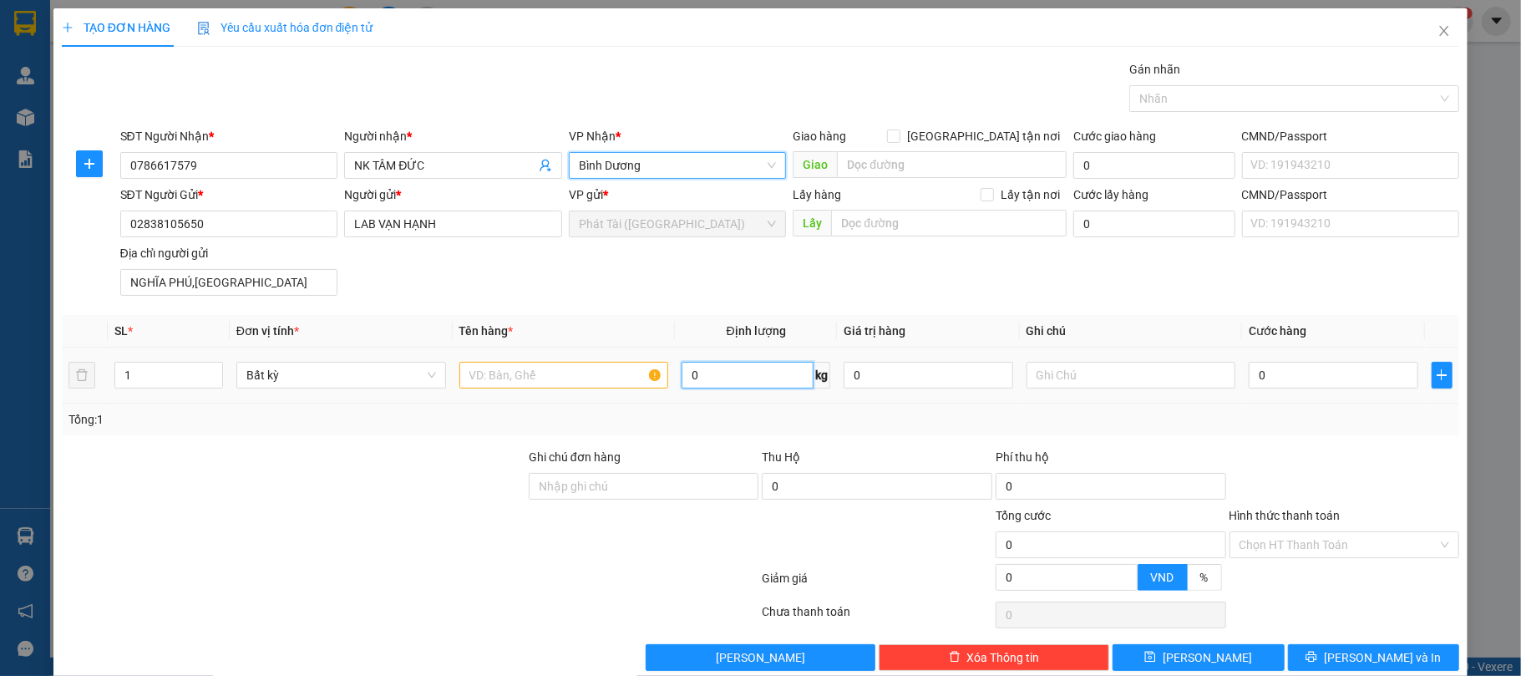
click at [736, 375] on input "0" at bounding box center [748, 375] width 132 height 27
type input "1"
click at [616, 381] on input "text" at bounding box center [564, 375] width 210 height 27
type input "30.000"
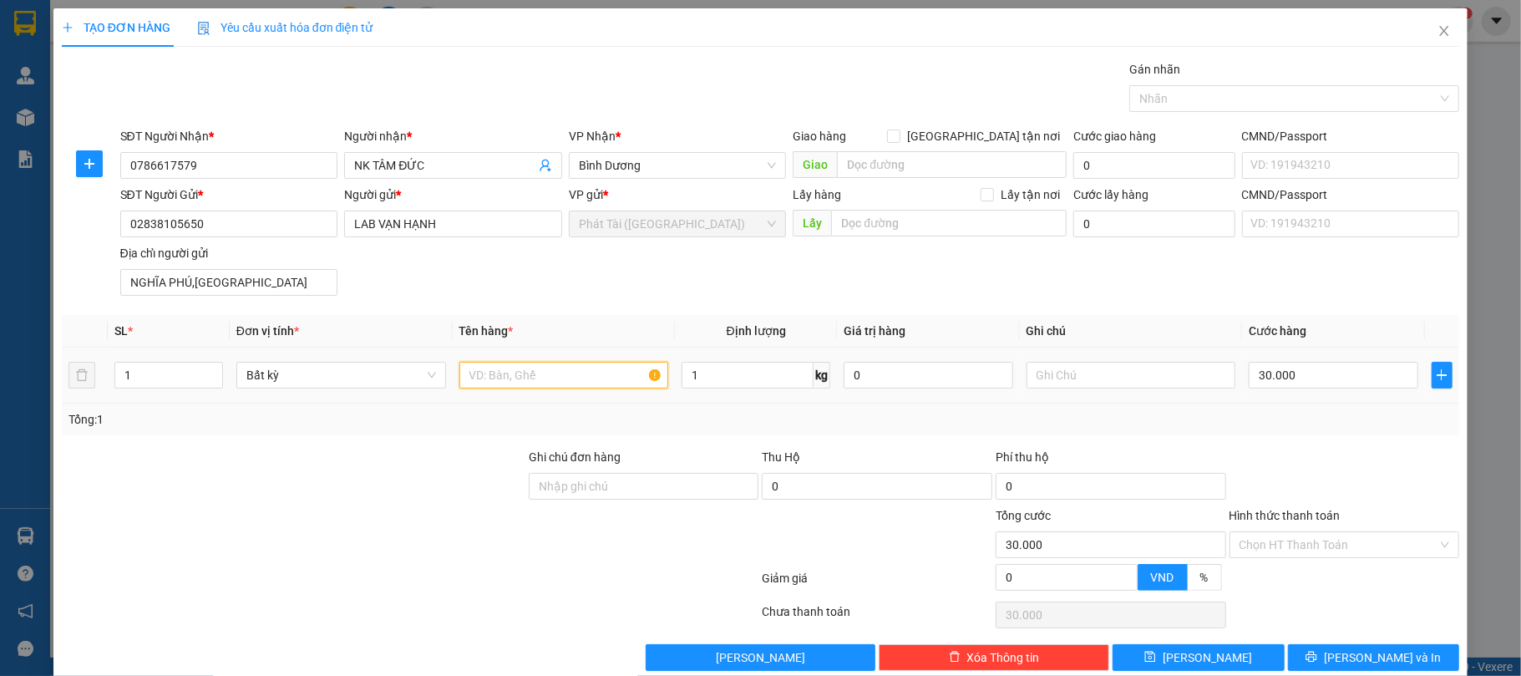
type input "30.000"
type input "CATON"
click at [658, 302] on div "SĐT Người Gửi * 02838105650 Người gửi * LAB VẠN HẠNH VP gửi * Phát Tài (Quận 5)…" at bounding box center [790, 243] width 1347 height 117
click at [265, 289] on input "NGHĨA PHÚ,TP QUẢNG NGÃI" at bounding box center [229, 282] width 218 height 27
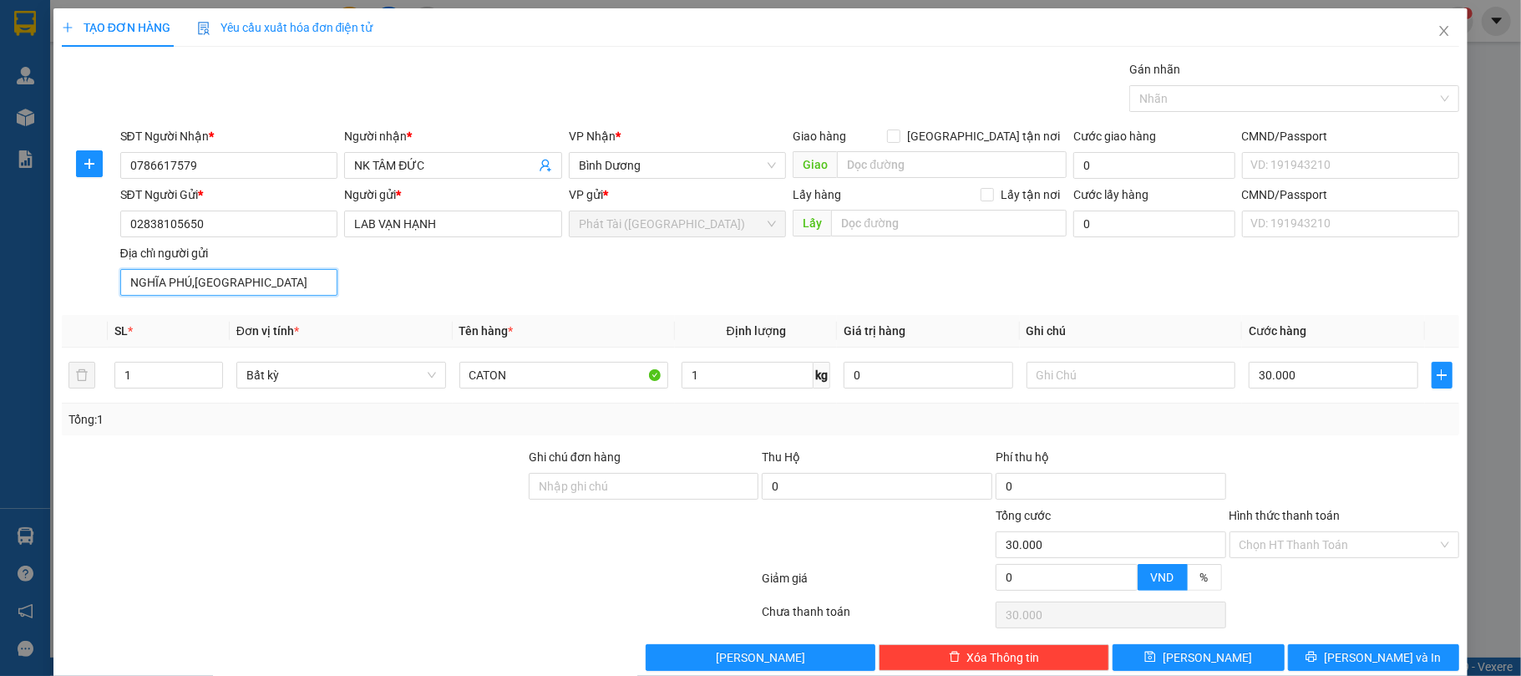
click at [265, 289] on input "NGHĨA PHÚ,TP QUẢNG NGÃI" at bounding box center [229, 282] width 218 height 27
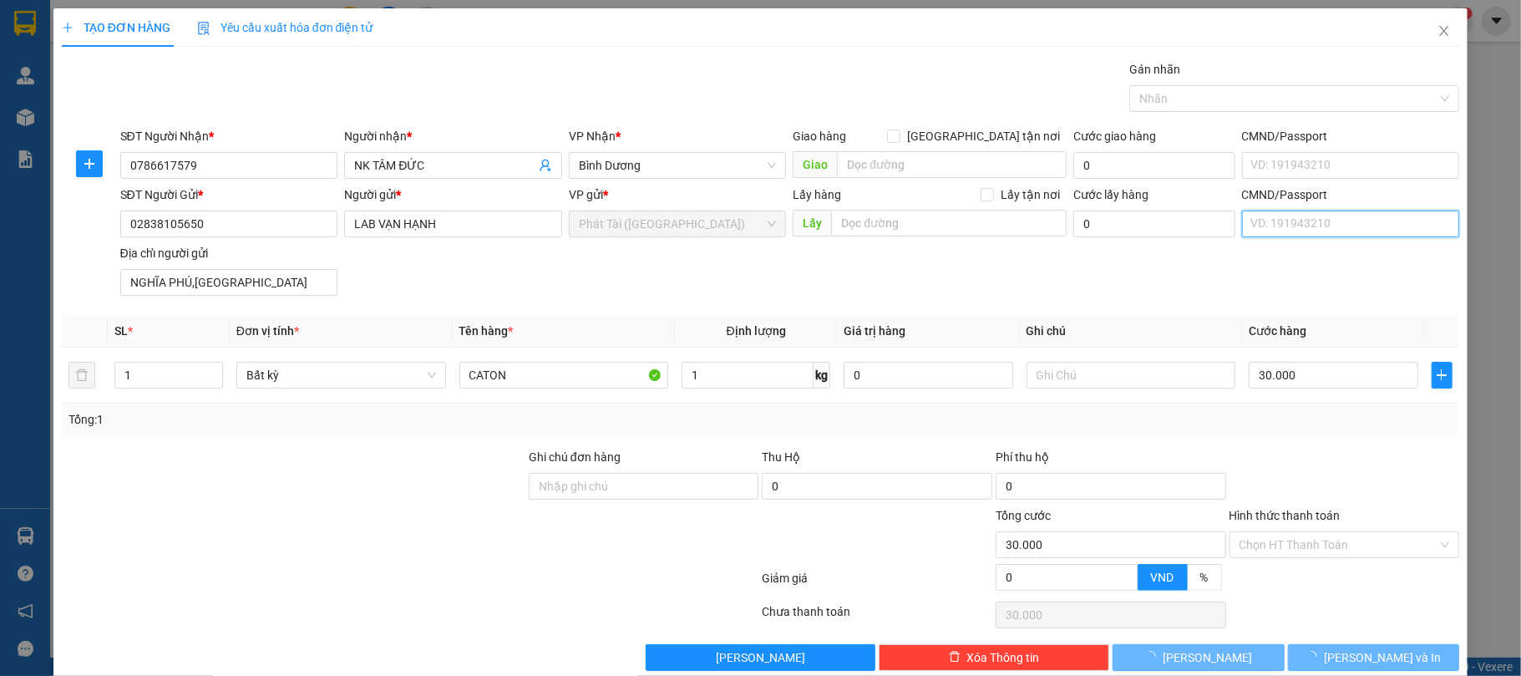
click at [1287, 225] on input "CMND/Passport" at bounding box center [1351, 224] width 218 height 27
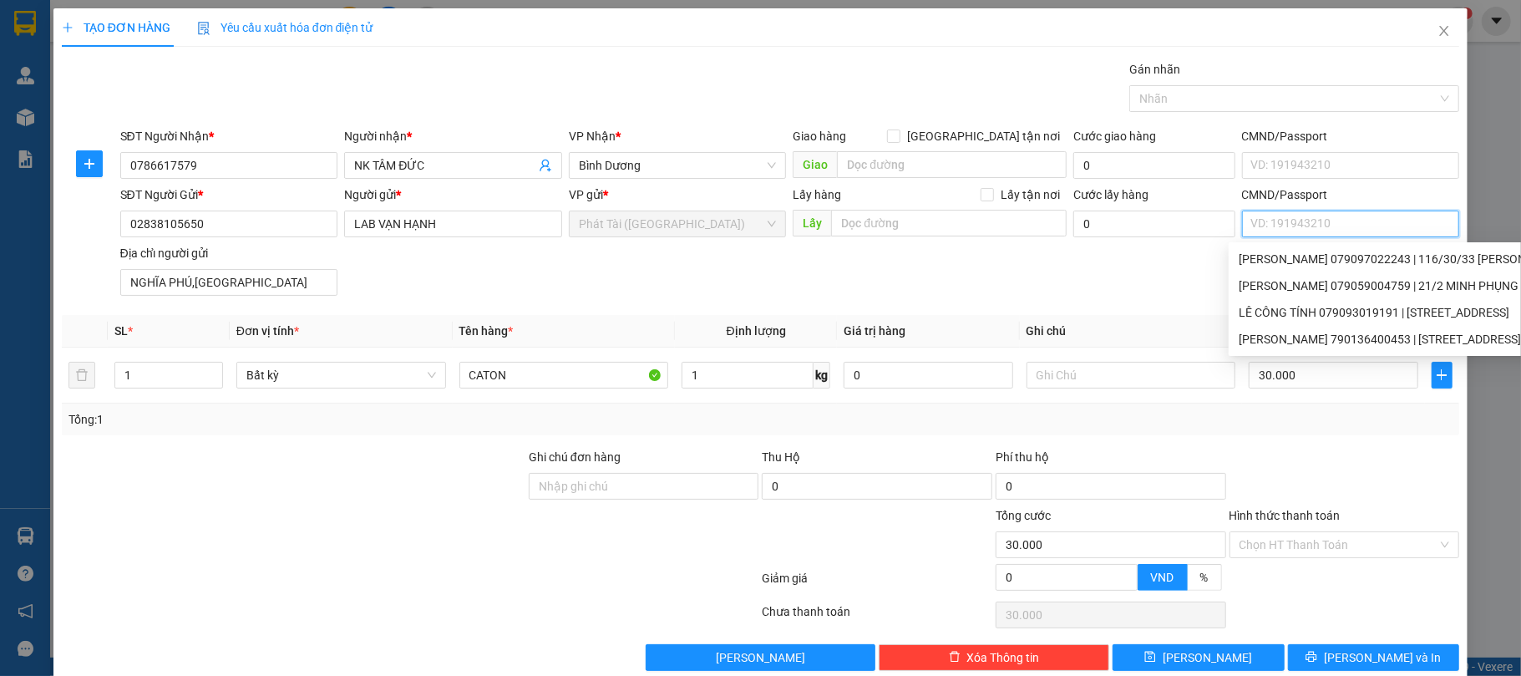
paste input "NGUYÊN NGỌC HA 0721.9400.4636"
type input "NGUYÊN NGỌC HA 0721.9400.4636"
click at [836, 84] on div "Gói vận chuyển * Tiêu chuẩn Gán nhãn Nhãn" at bounding box center [790, 89] width 1347 height 58
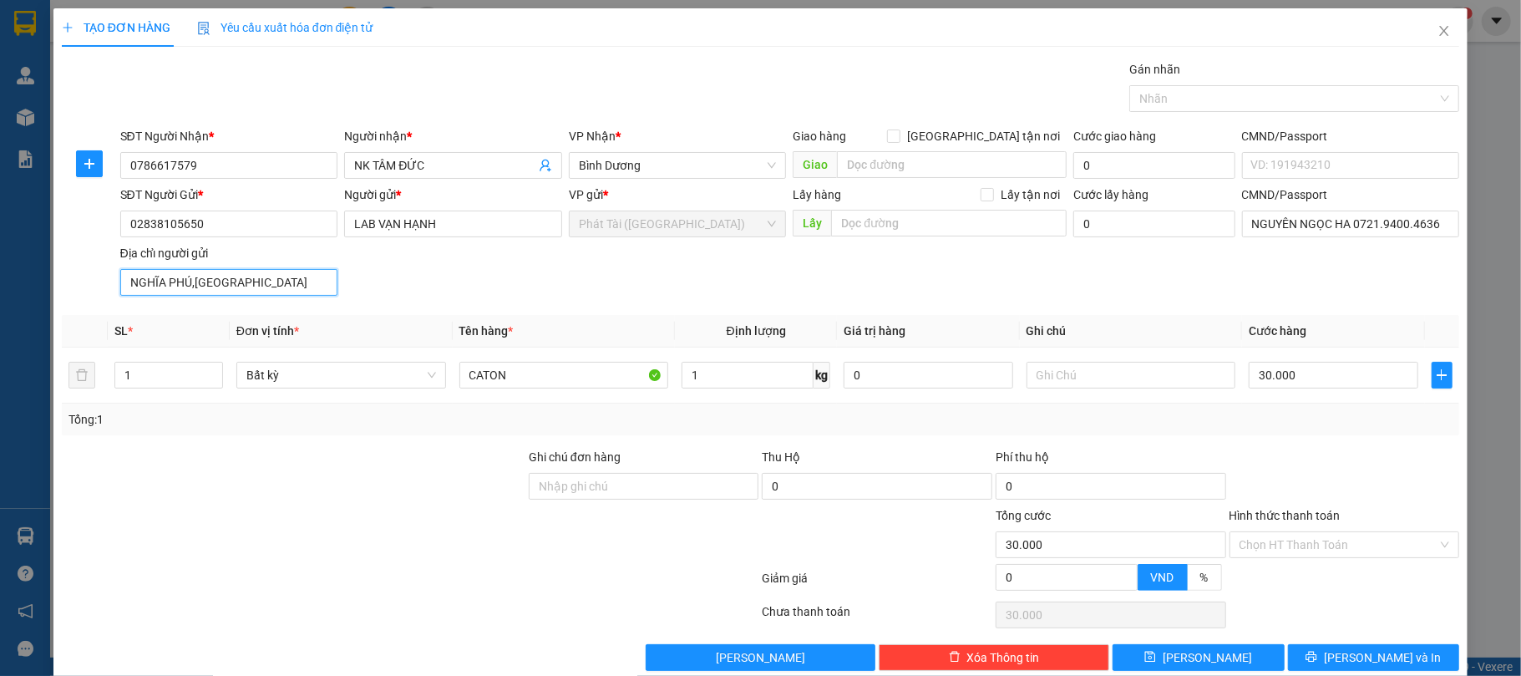
click at [241, 288] on input "NGHĨA PHÚ,TP QUẢNG NGÃI" at bounding box center [229, 282] width 218 height 27
paste input "KP PHƯỚC THIÊN, P TÂN THIEN, ĐX"
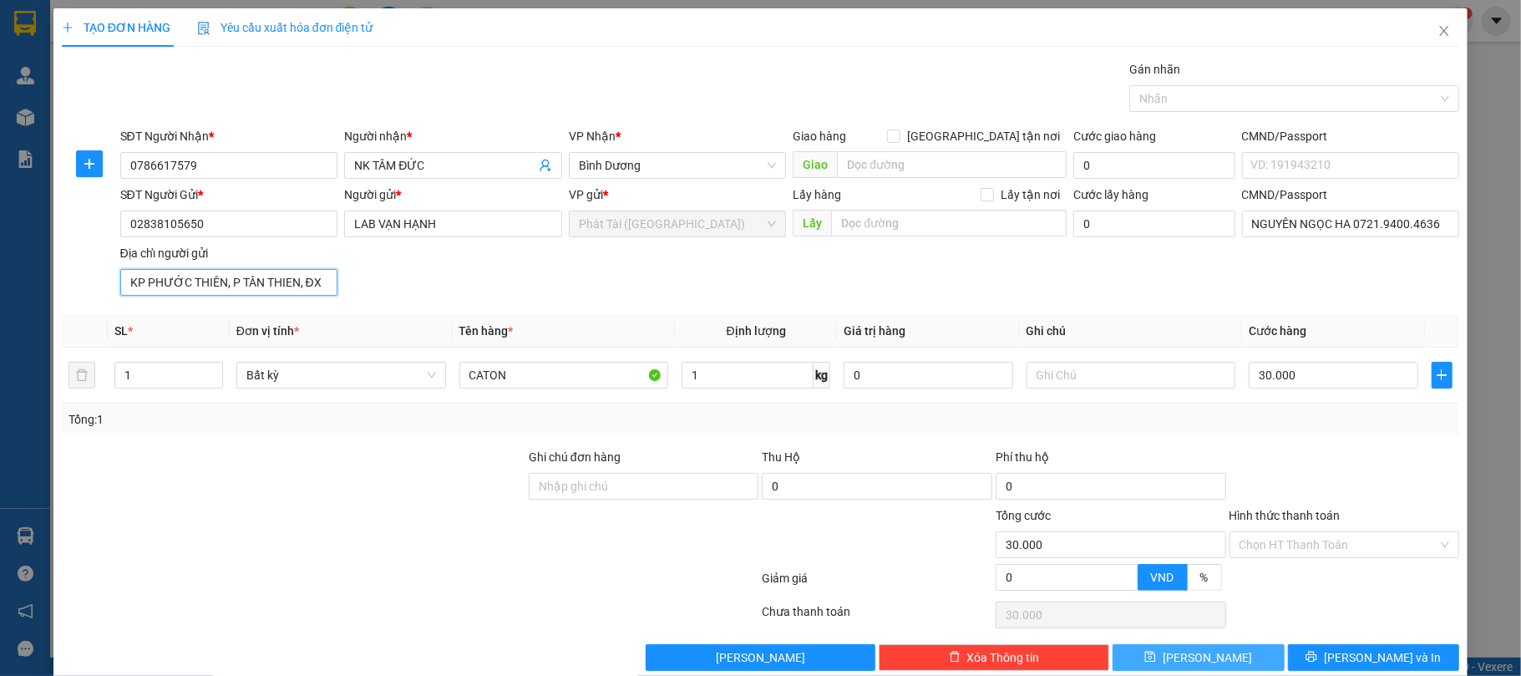
type input "KP PHƯỚC THIÊN, P TÂN THIEN, ĐX"
click at [1157, 660] on button "Lưu" at bounding box center [1199, 657] width 172 height 27
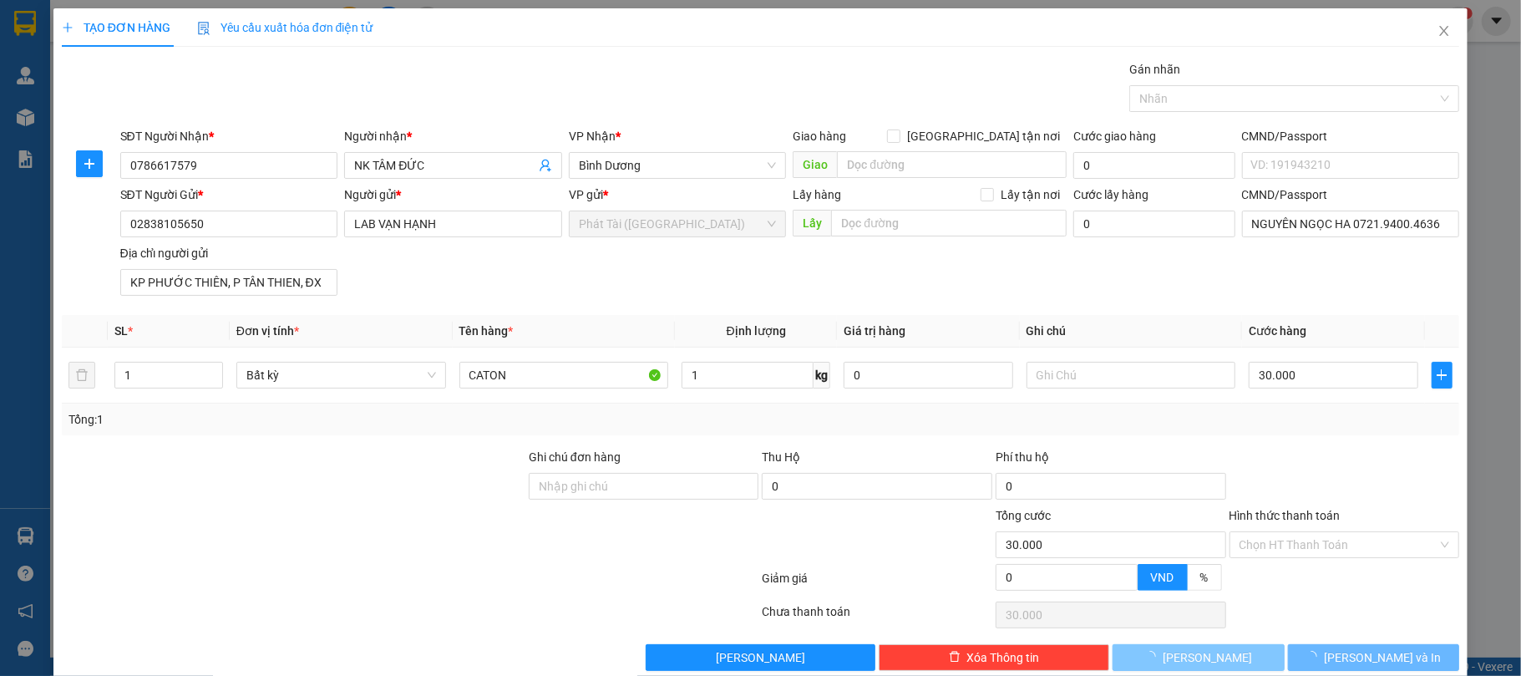
type input "0"
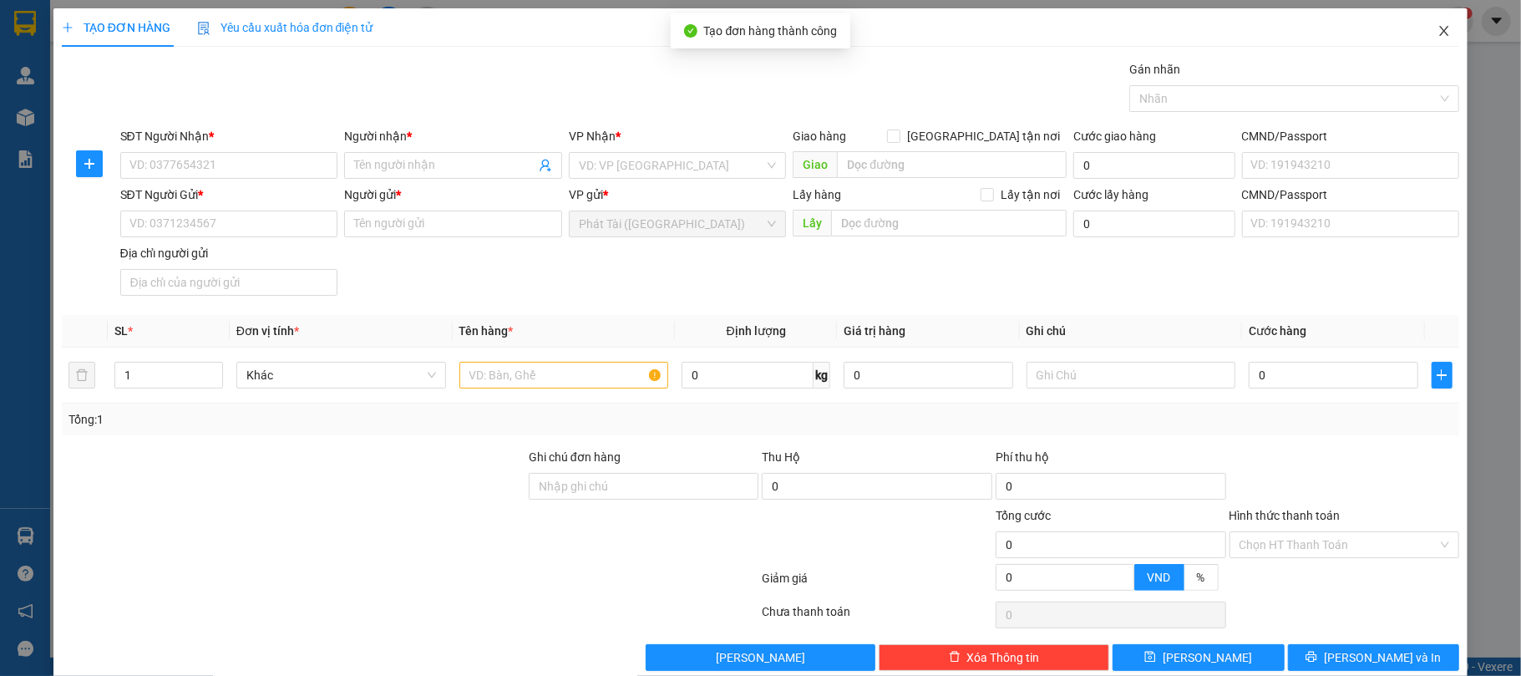
click at [1421, 31] on span "Close" at bounding box center [1444, 31] width 47 height 47
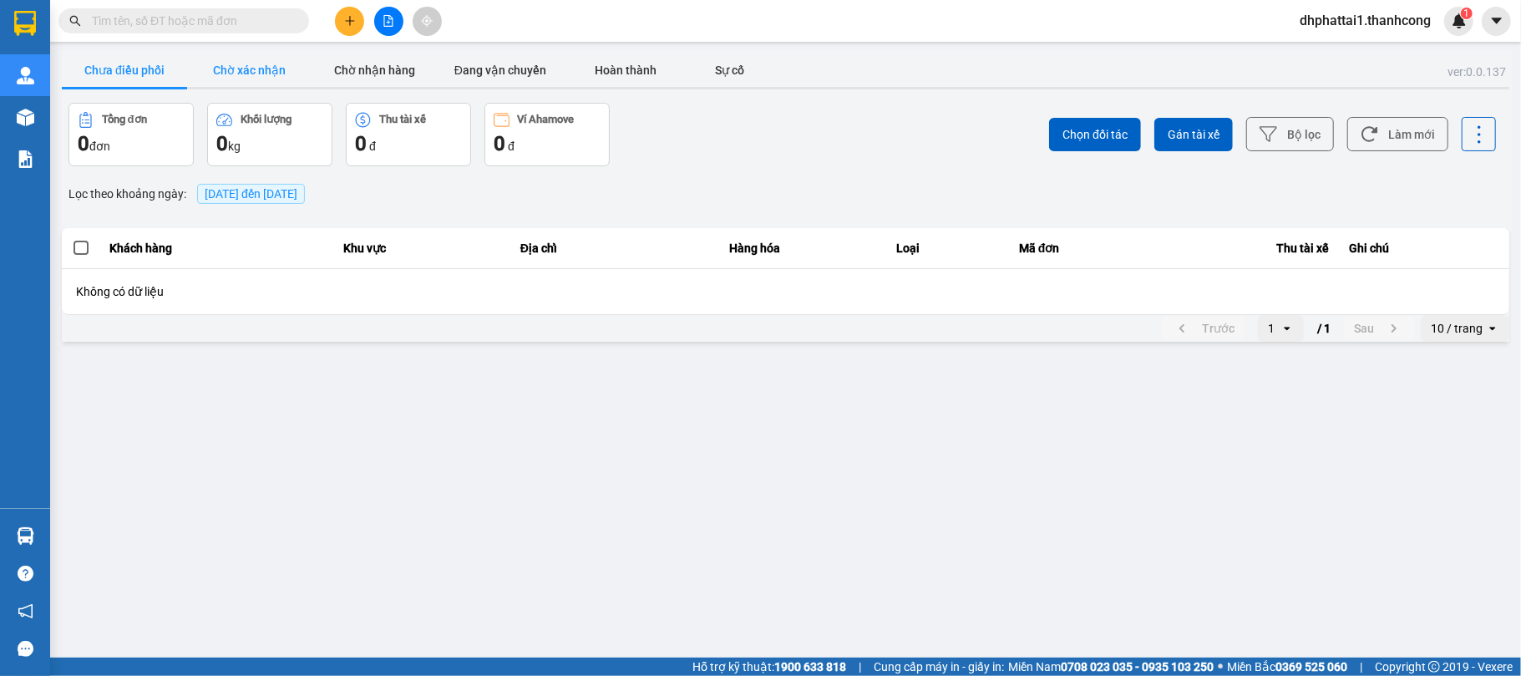
click at [258, 65] on button "Chờ xác nhận" at bounding box center [249, 69] width 125 height 33
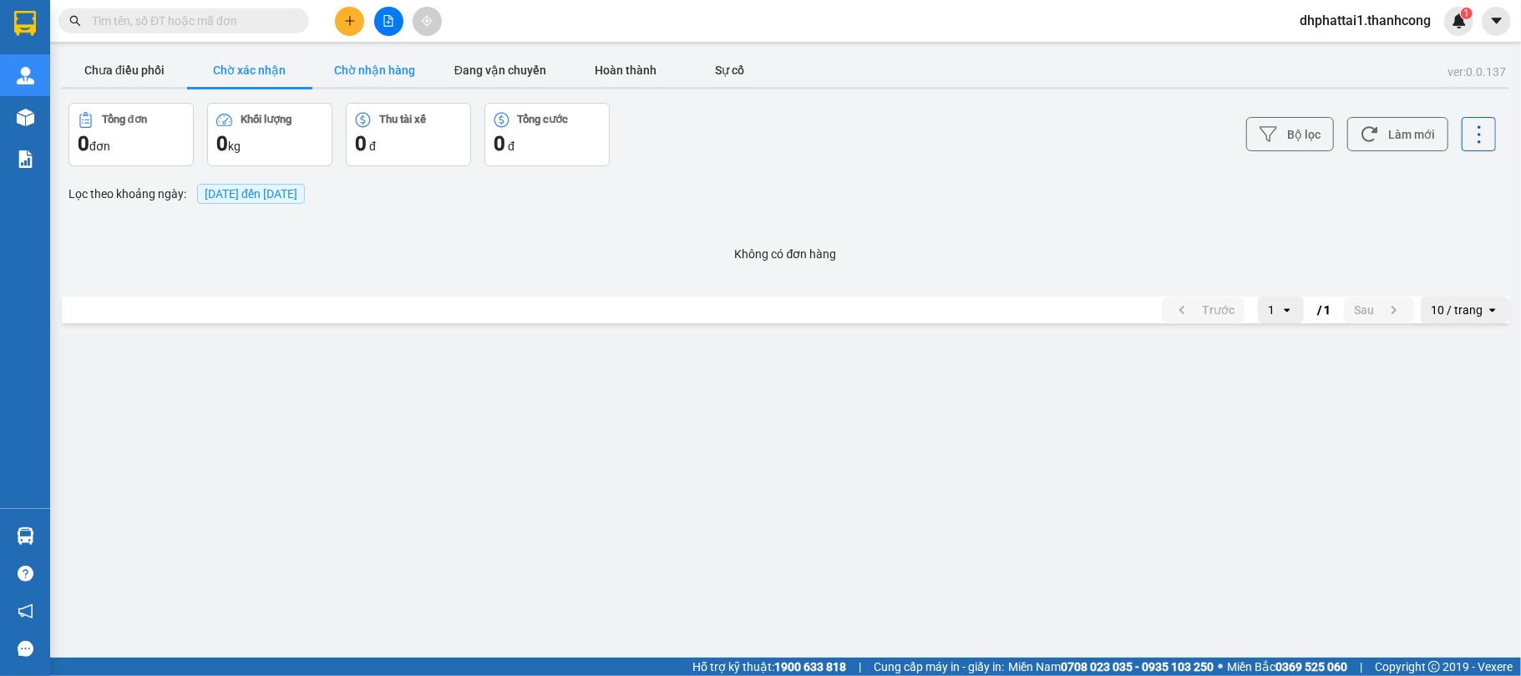
click at [346, 62] on button "Chờ nhận hàng" at bounding box center [374, 69] width 125 height 33
click at [469, 72] on button "Đang vận chuyển" at bounding box center [500, 69] width 125 height 33
click at [593, 65] on button "Hoàn thành" at bounding box center [625, 69] width 125 height 33
click at [727, 69] on button "Sự cố" at bounding box center [730, 69] width 84 height 33
click at [124, 70] on button "Chưa điều phối" at bounding box center [124, 69] width 125 height 33
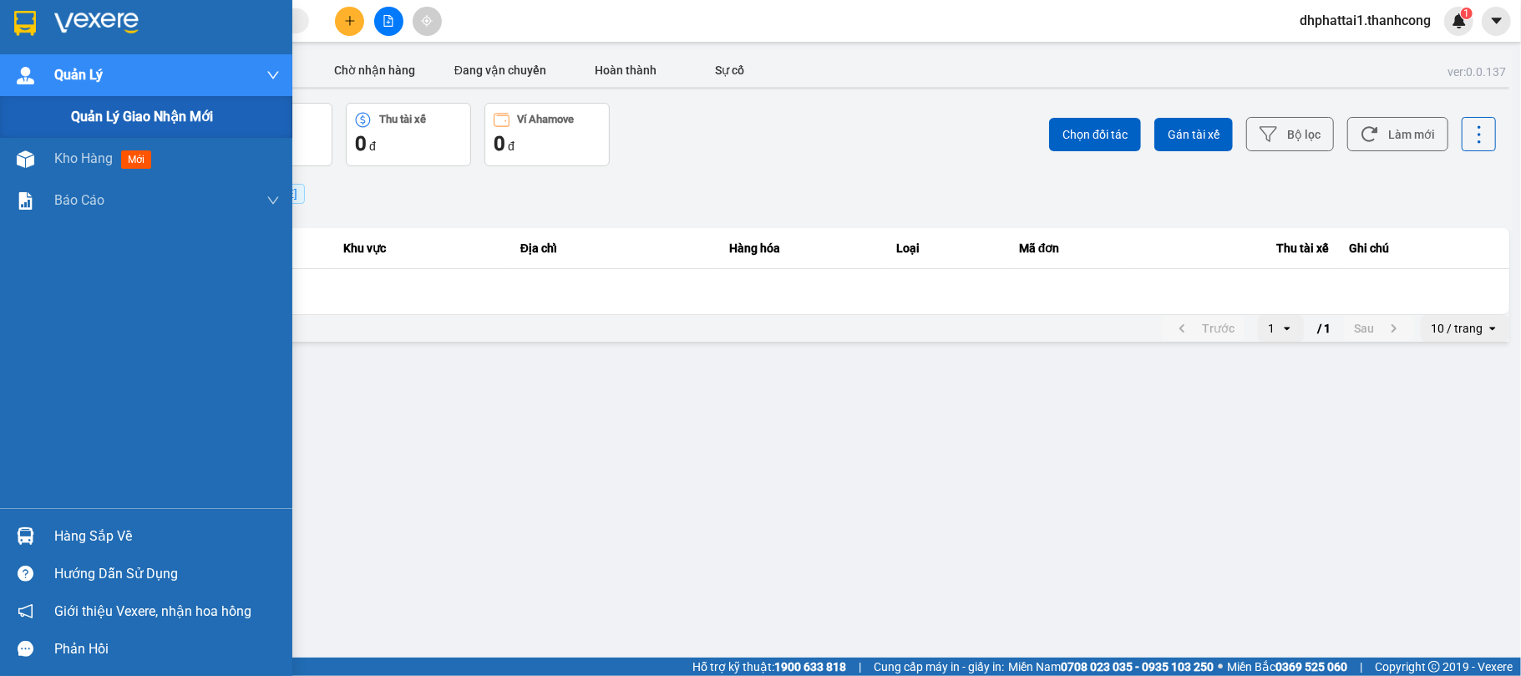
click at [124, 117] on span "Quản lý giao nhận mới" at bounding box center [142, 116] width 142 height 21
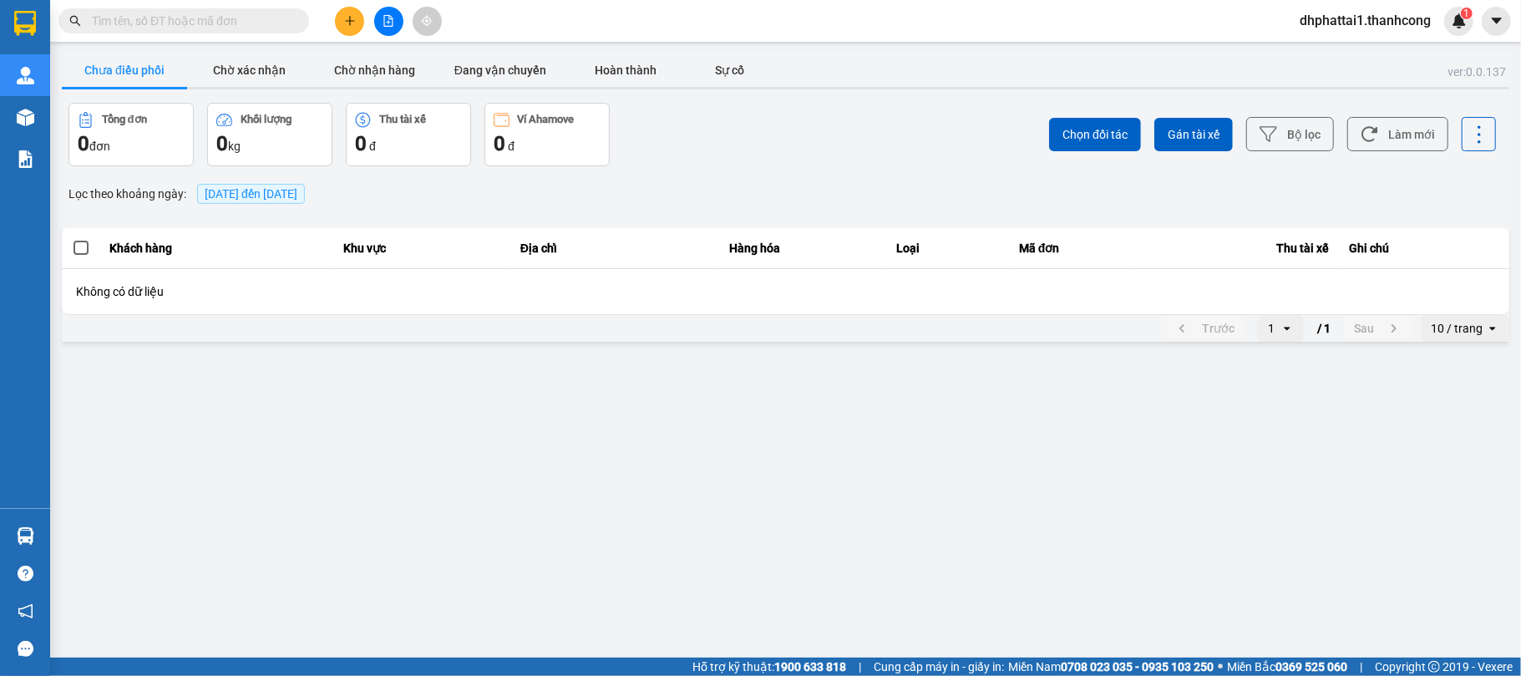
click at [90, 117] on icon at bounding box center [86, 120] width 16 height 16
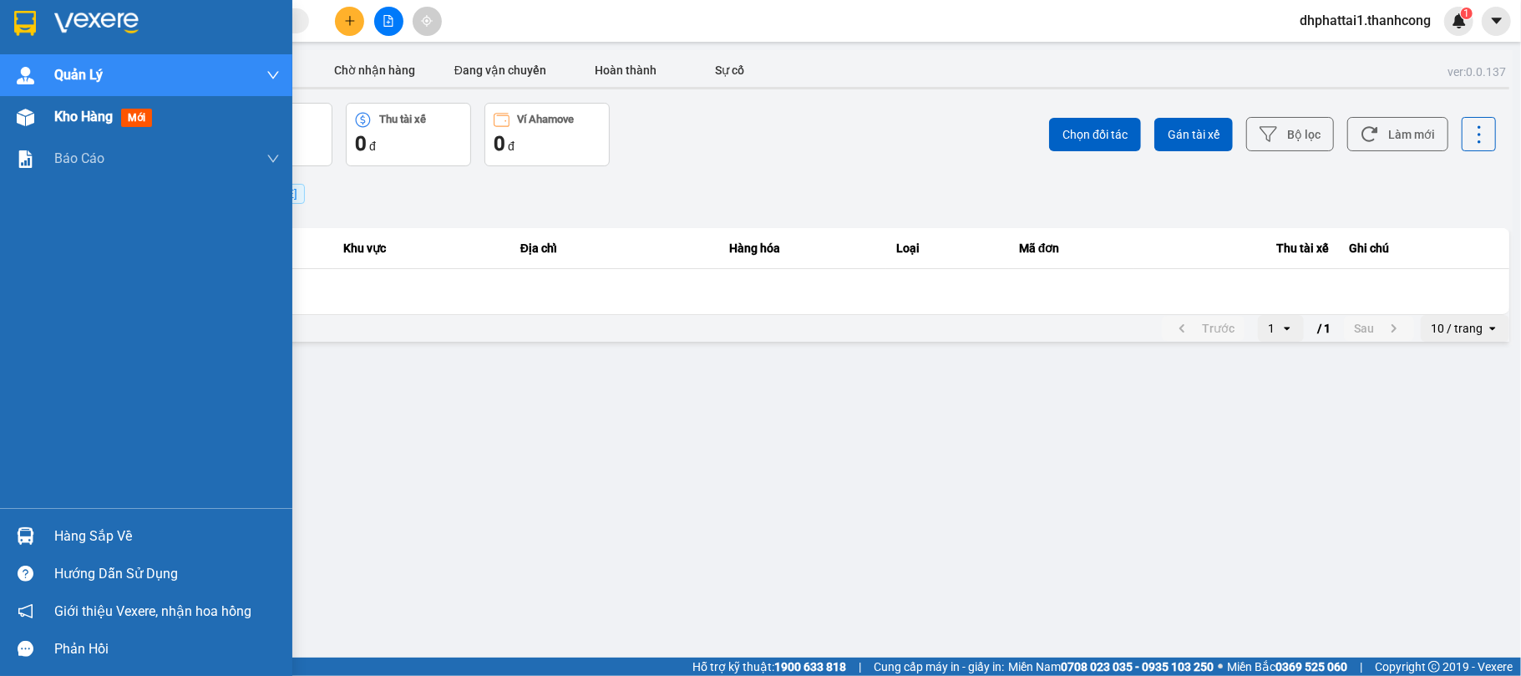
drag, startPoint x: 92, startPoint y: 155, endPoint x: 99, endPoint y: 120, distance: 34.9
click at [99, 120] on div "Quản Lý Quản lý giao nhận mới Kho hàng mới Báo cáo BC giao hàng (nhân viên) BC …" at bounding box center [146, 281] width 292 height 454
click at [99, 120] on span "Kho hàng" at bounding box center [83, 117] width 58 height 16
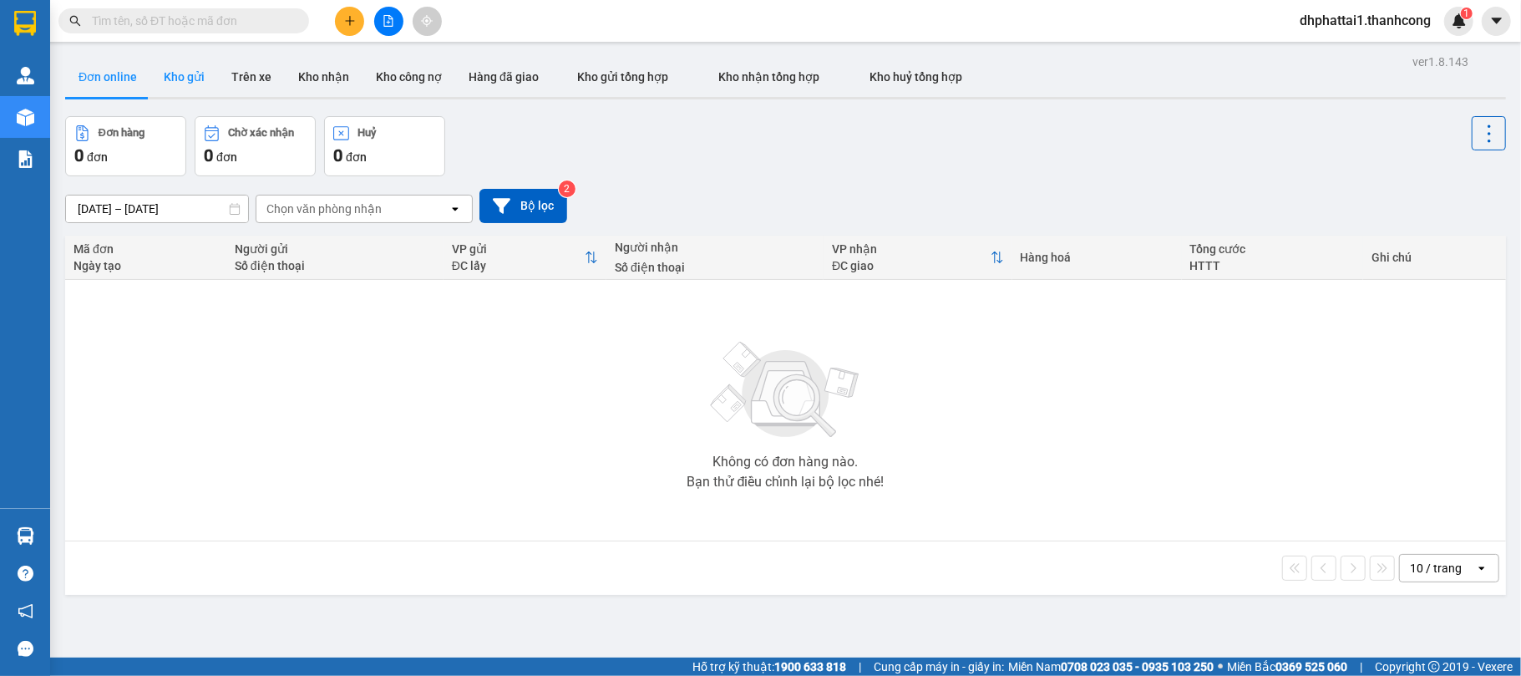
click at [184, 84] on button "Kho gửi" at bounding box center [184, 77] width 68 height 40
type input "[DATE] – [DATE]"
